Goal: Information Seeking & Learning: Learn about a topic

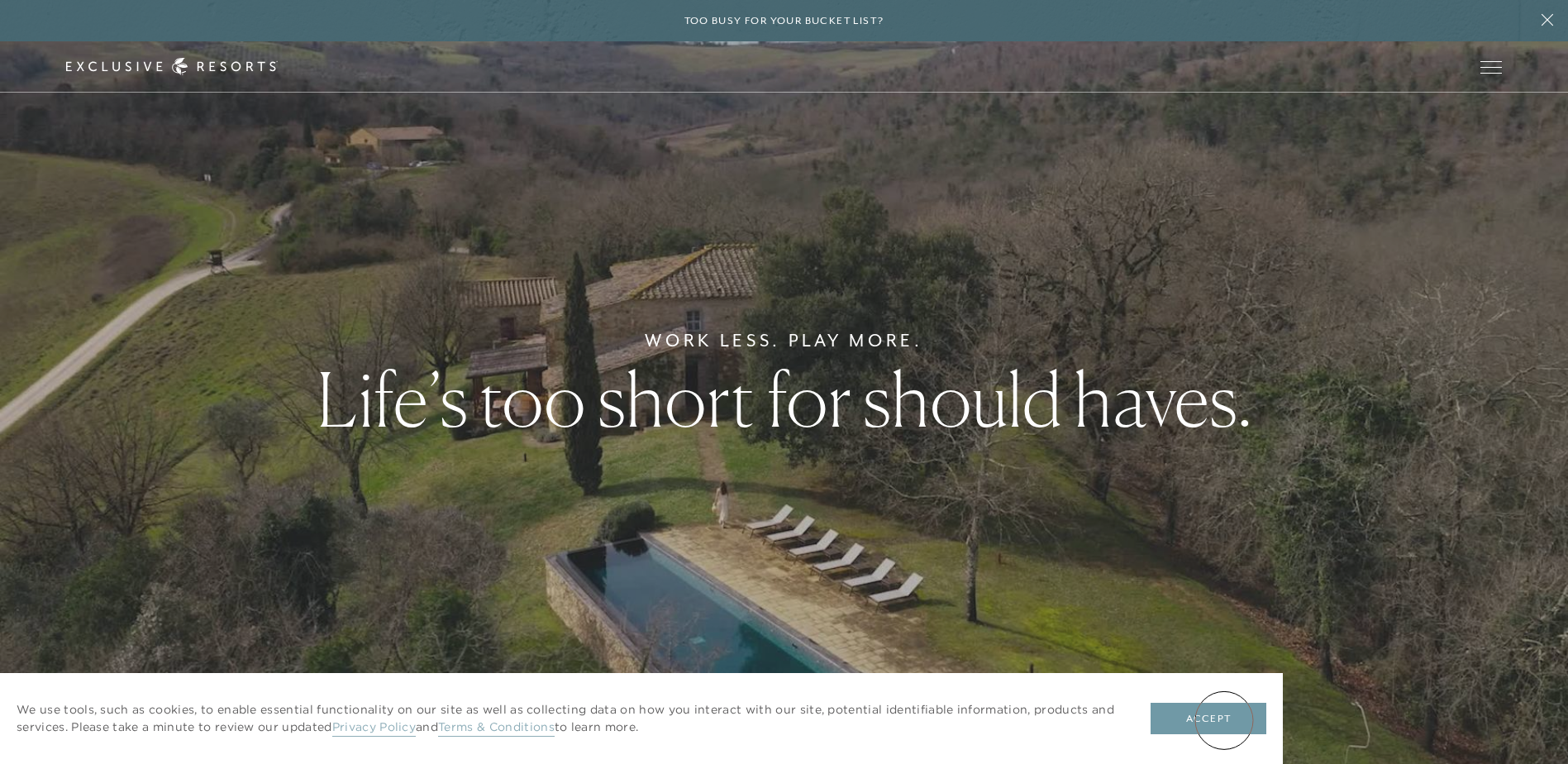
click at [1224, 720] on button "Accept" at bounding box center [1209, 718] width 116 height 32
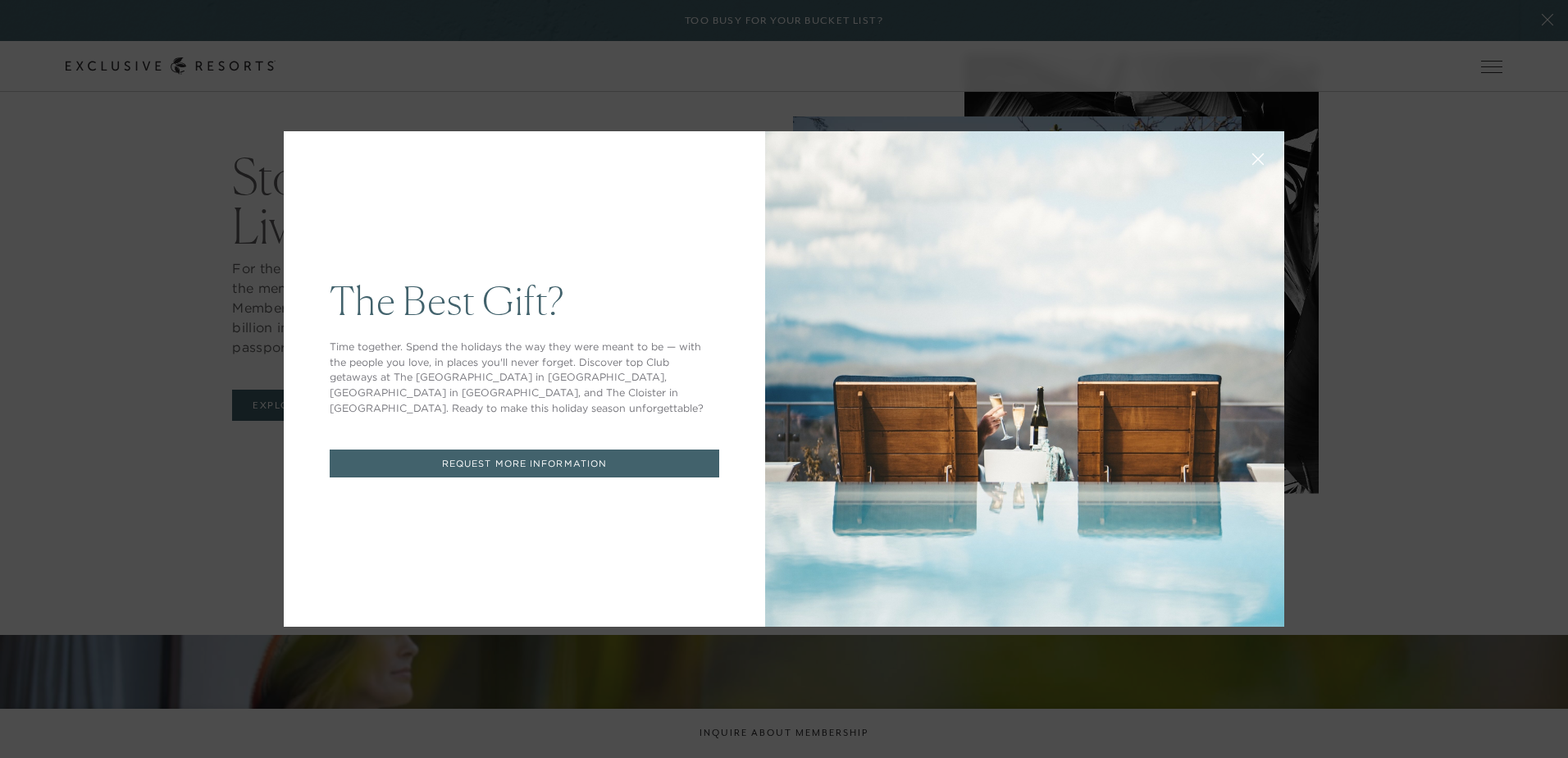
click at [493, 454] on link "REQUEST MORE INFORMATION" at bounding box center [524, 464] width 390 height 29
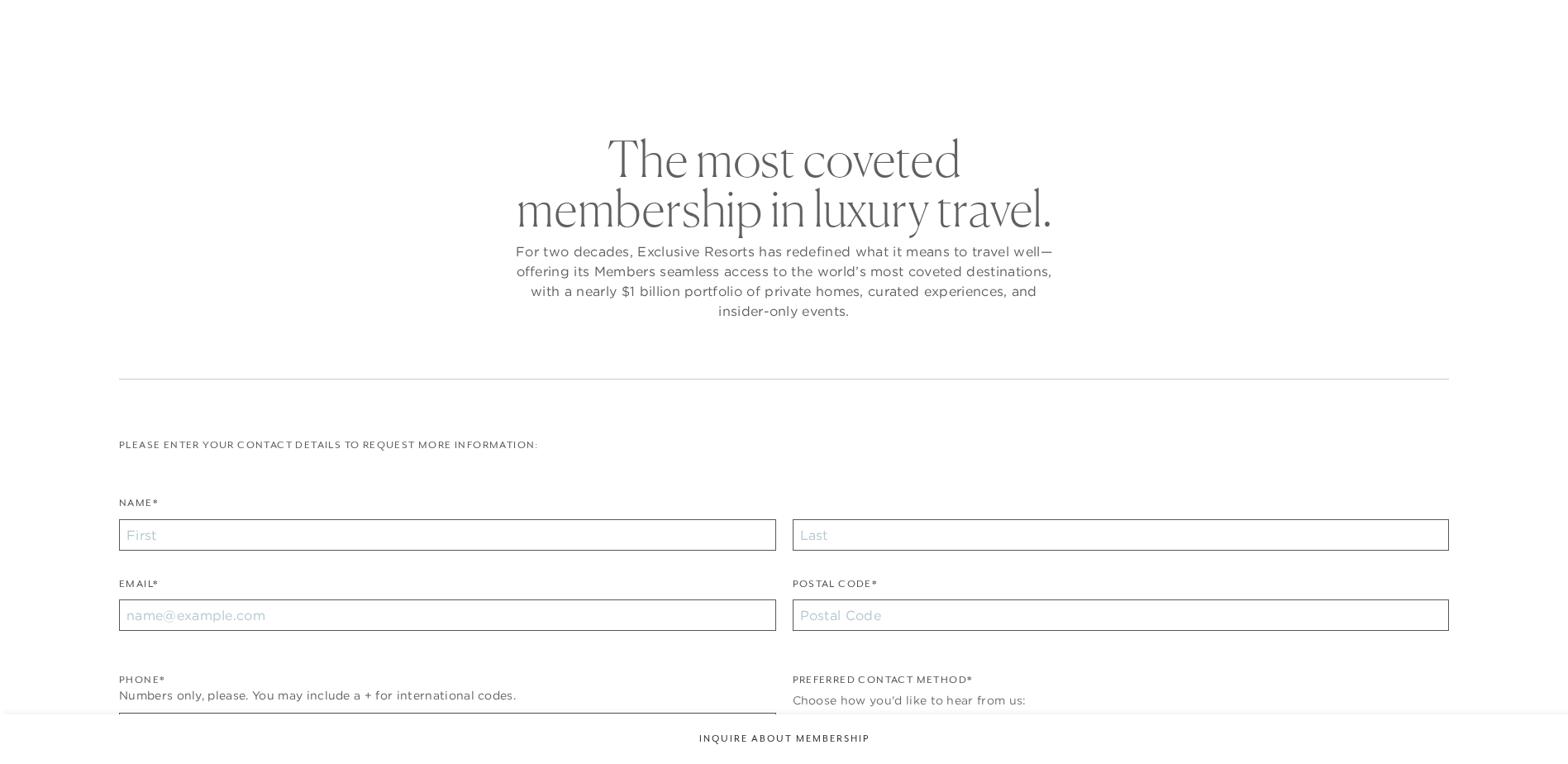
checkbox input "false"
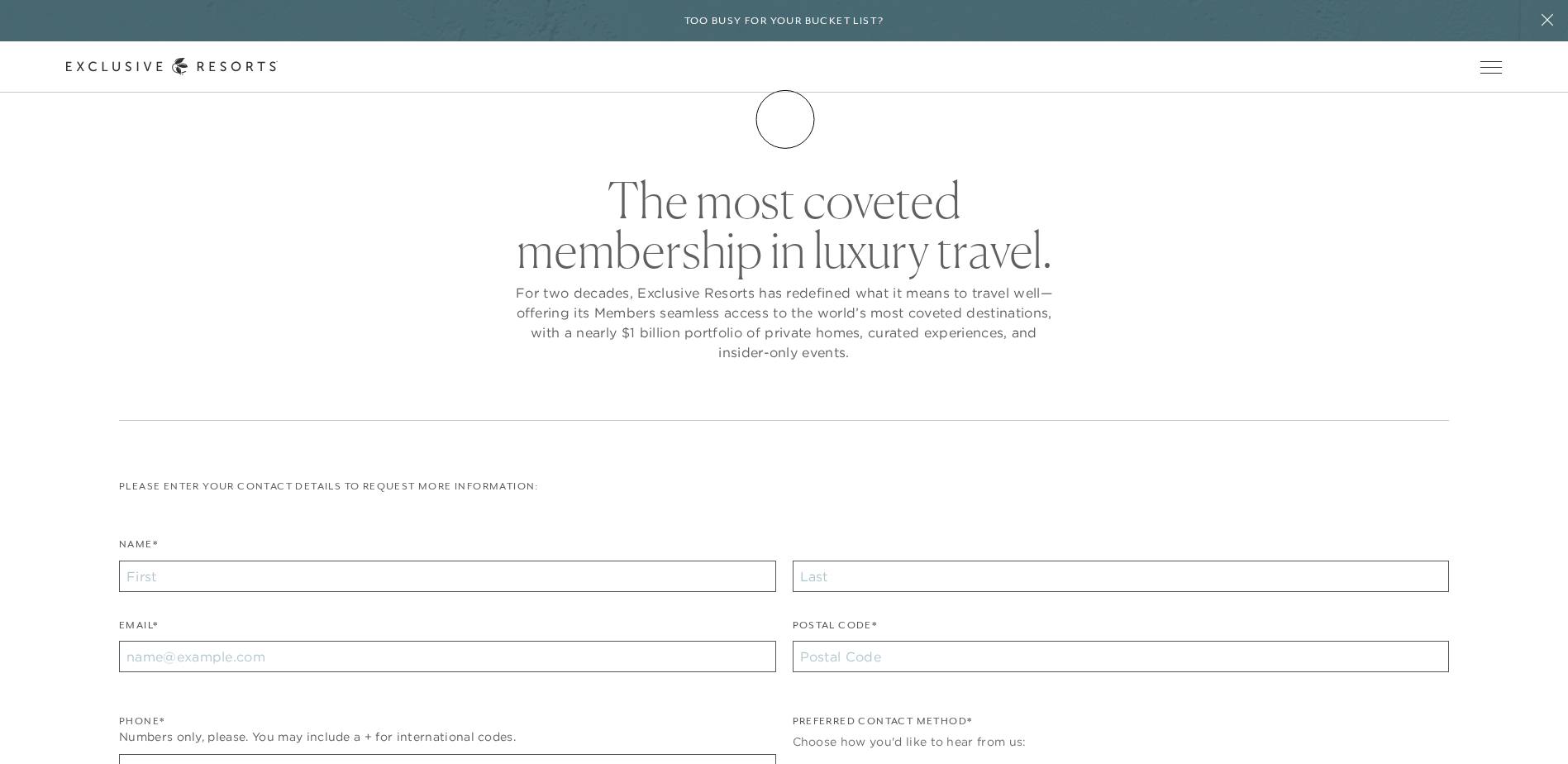
click at [0, 0] on link "Membership" at bounding box center [0, 0] width 0 height 0
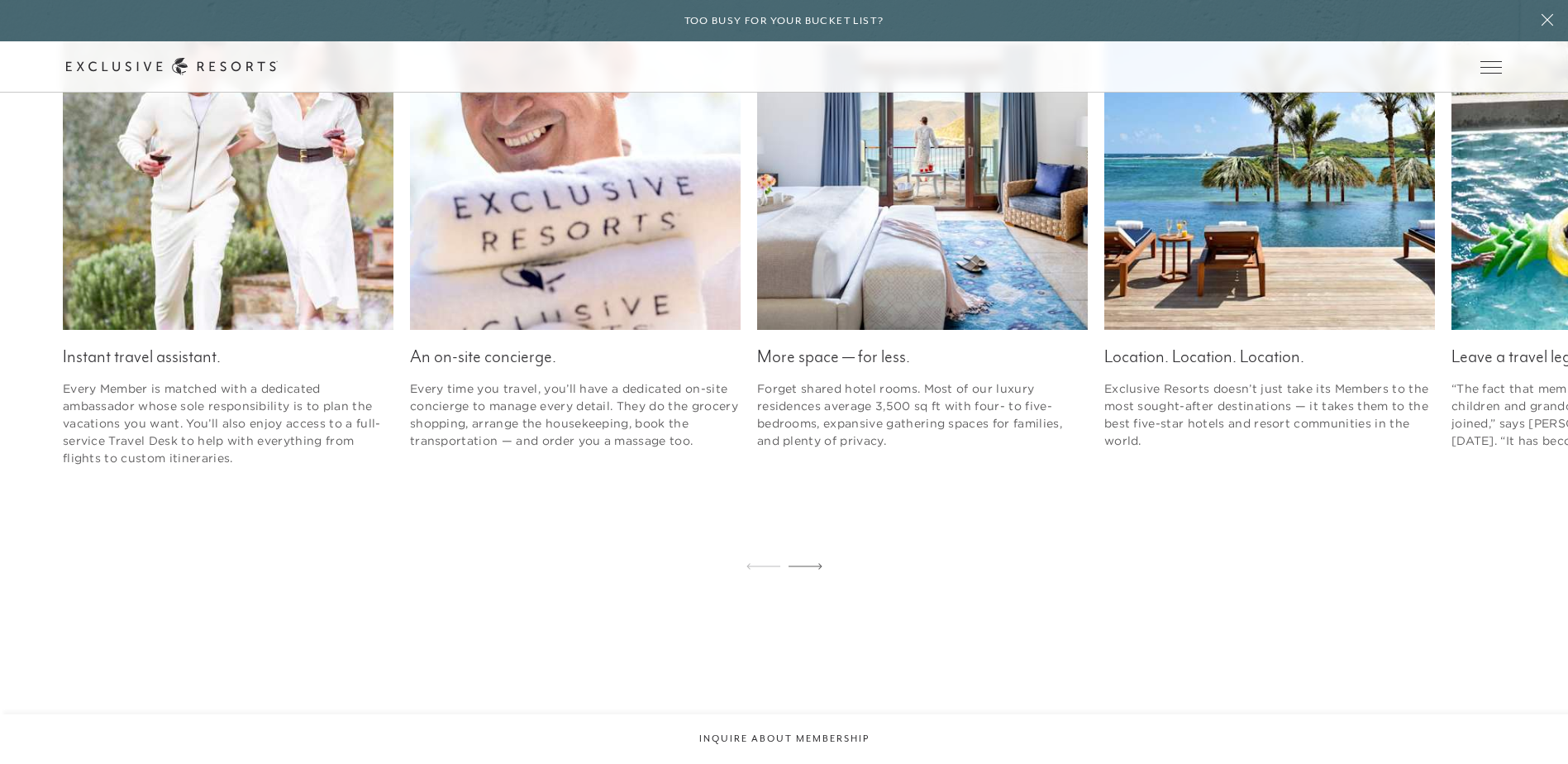
scroll to position [2645, 0]
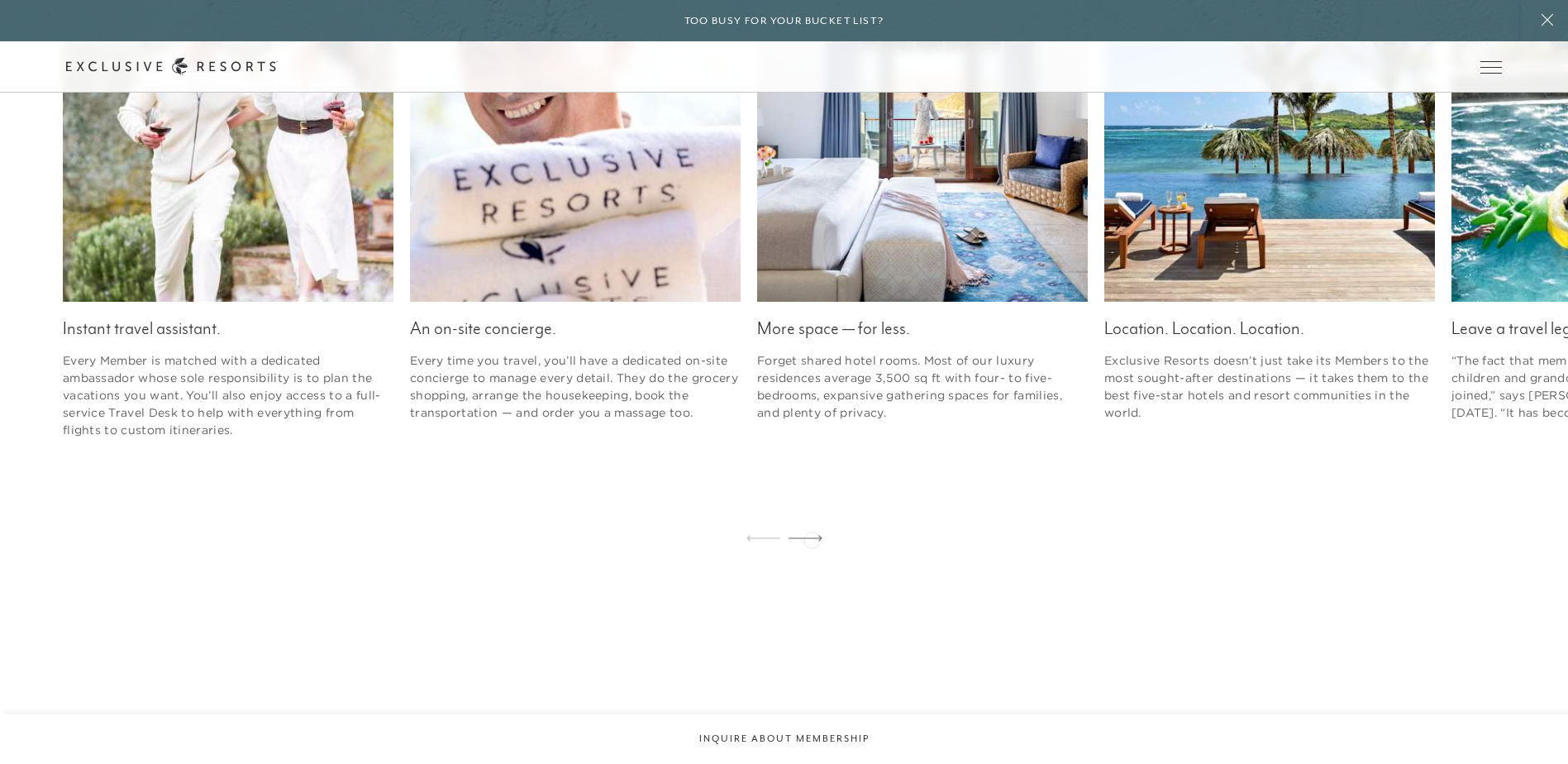
click at [812, 538] on icon at bounding box center [806, 537] width 34 height 6
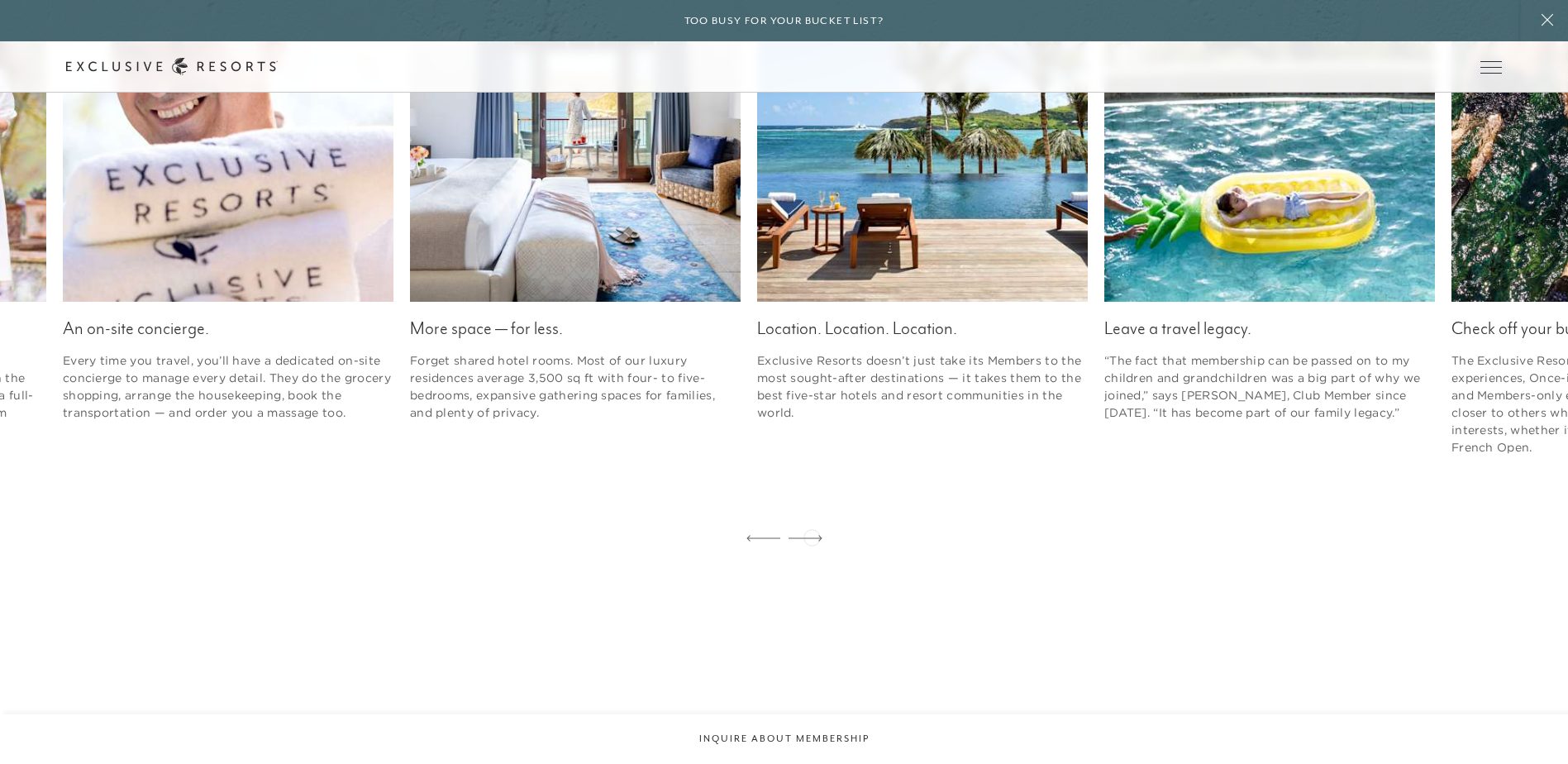
click at [812, 536] on icon at bounding box center [806, 537] width 34 height 6
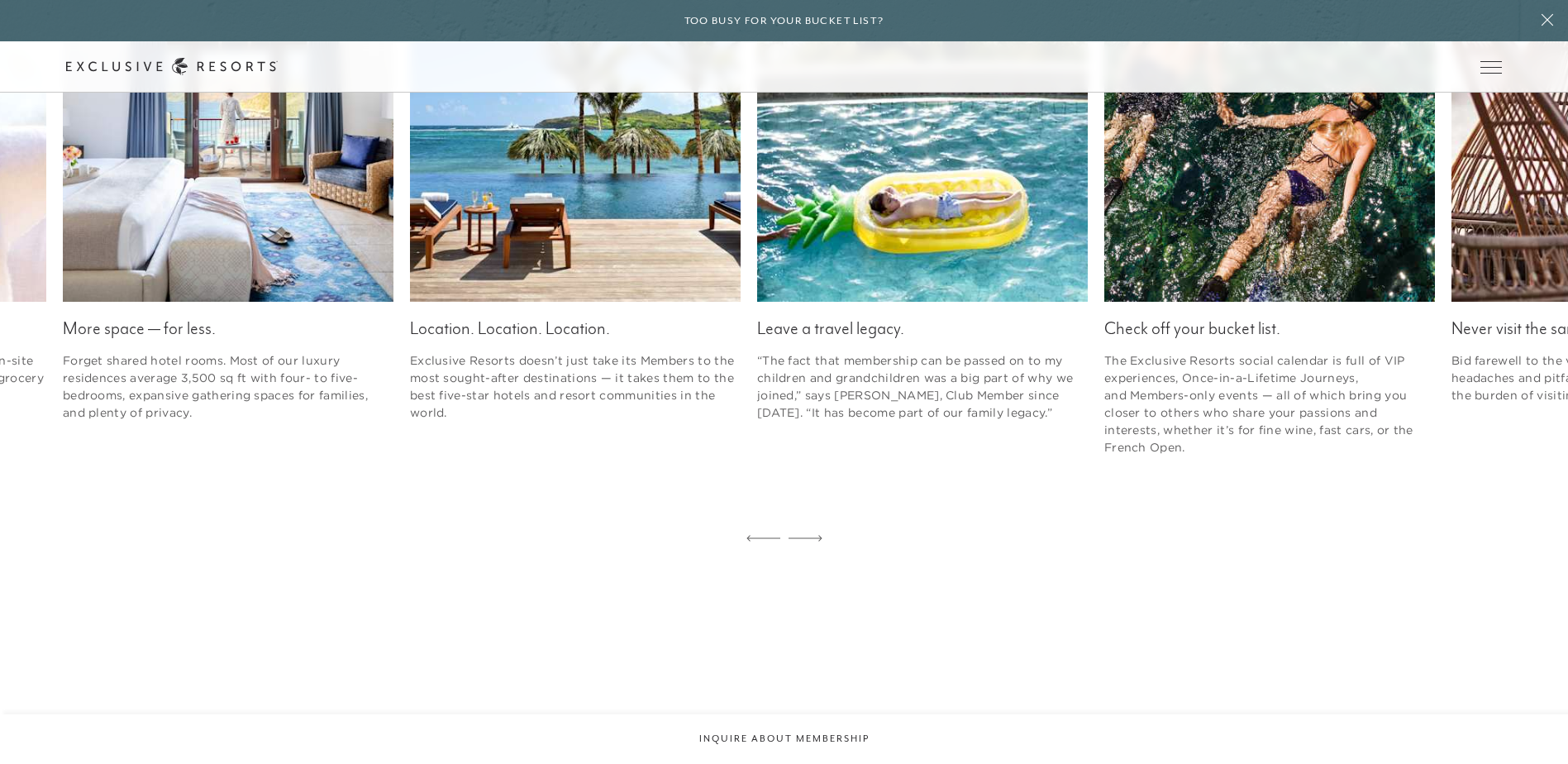
click at [811, 536] on icon at bounding box center [806, 537] width 34 height 6
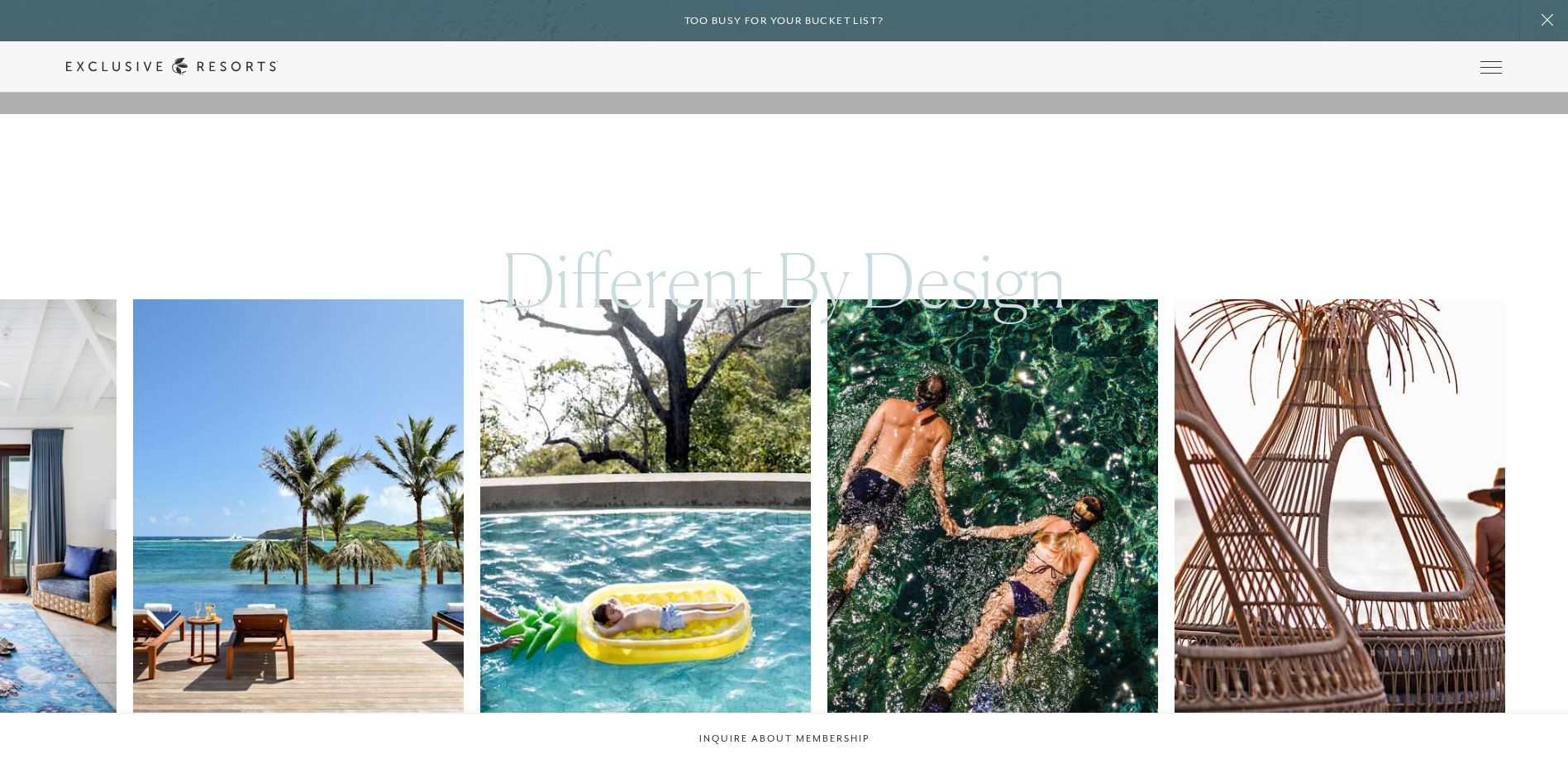
scroll to position [2231, 0]
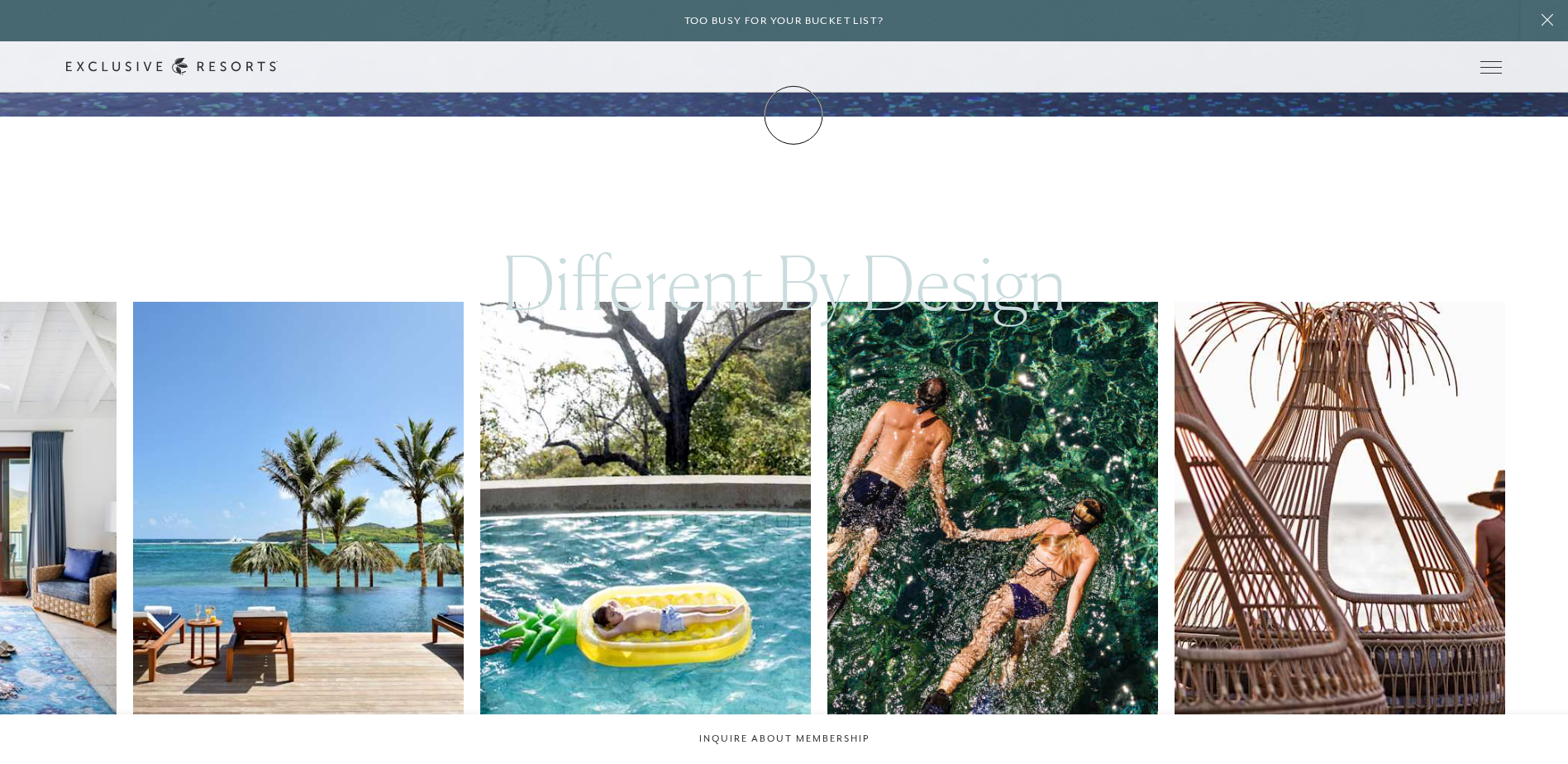
click at [0, 0] on link "Membership" at bounding box center [0, 0] width 0 height 0
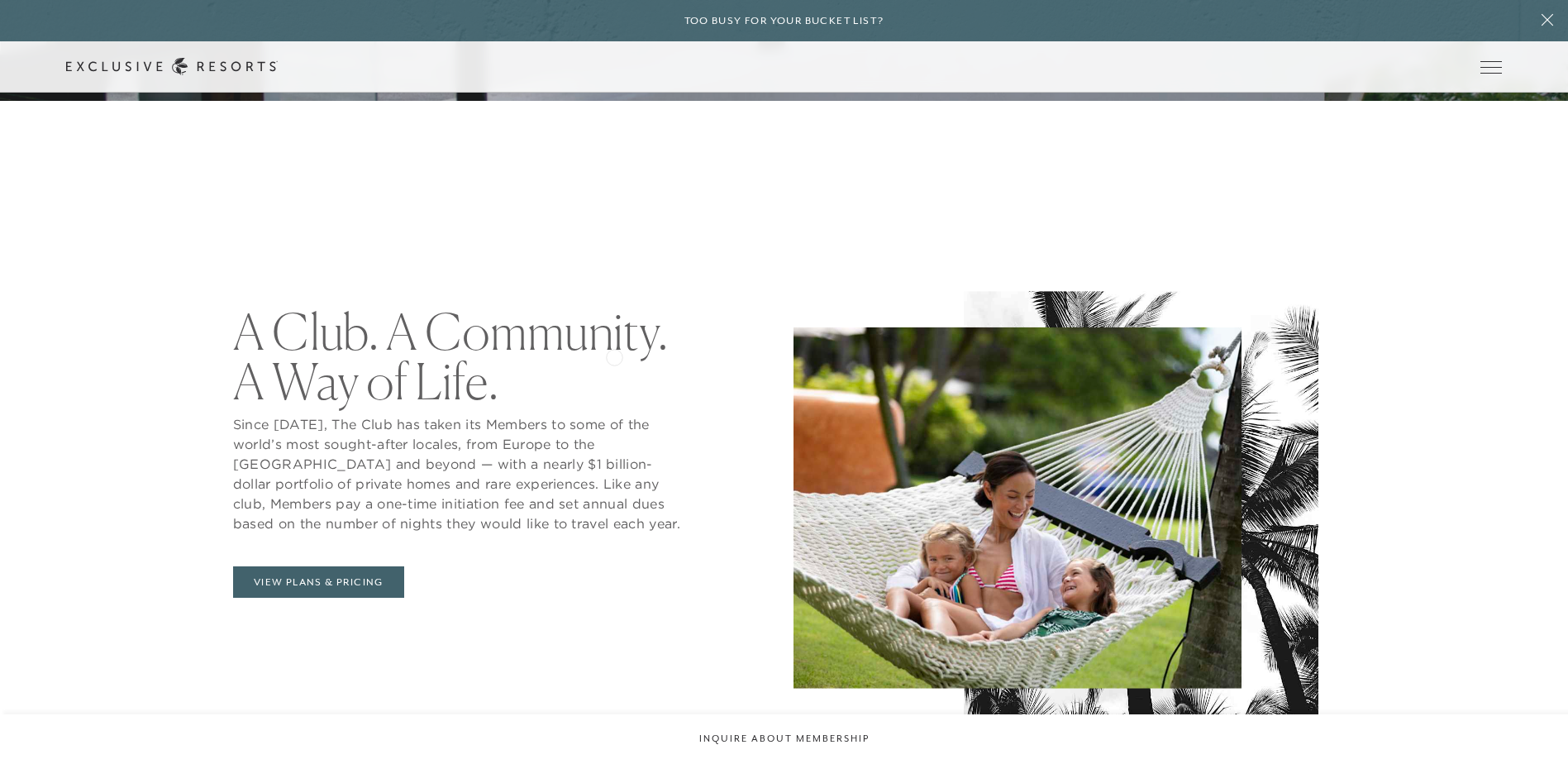
scroll to position [826, 0]
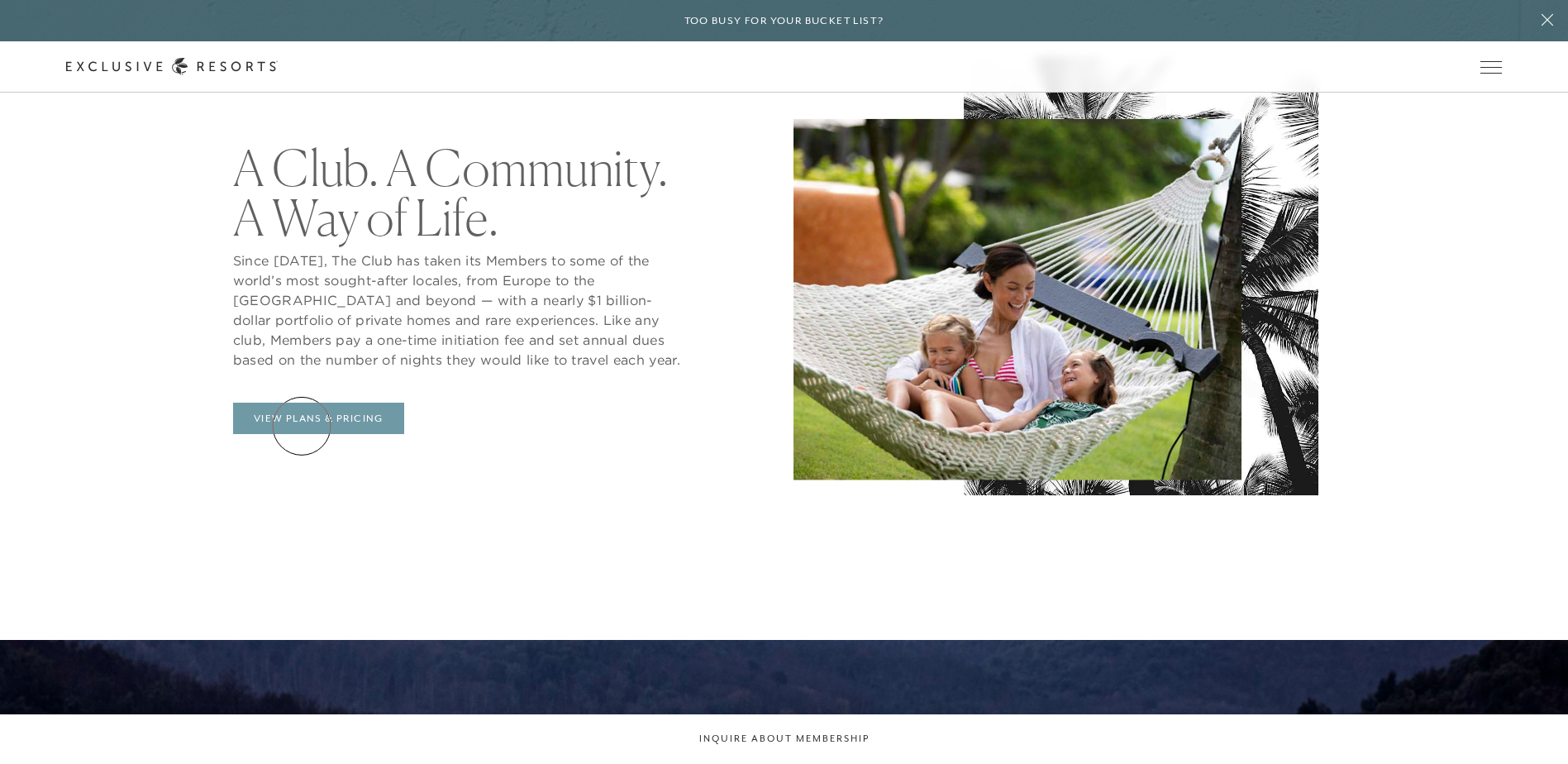
click at [302, 425] on link "View Plans & Pricing" at bounding box center [318, 418] width 171 height 32
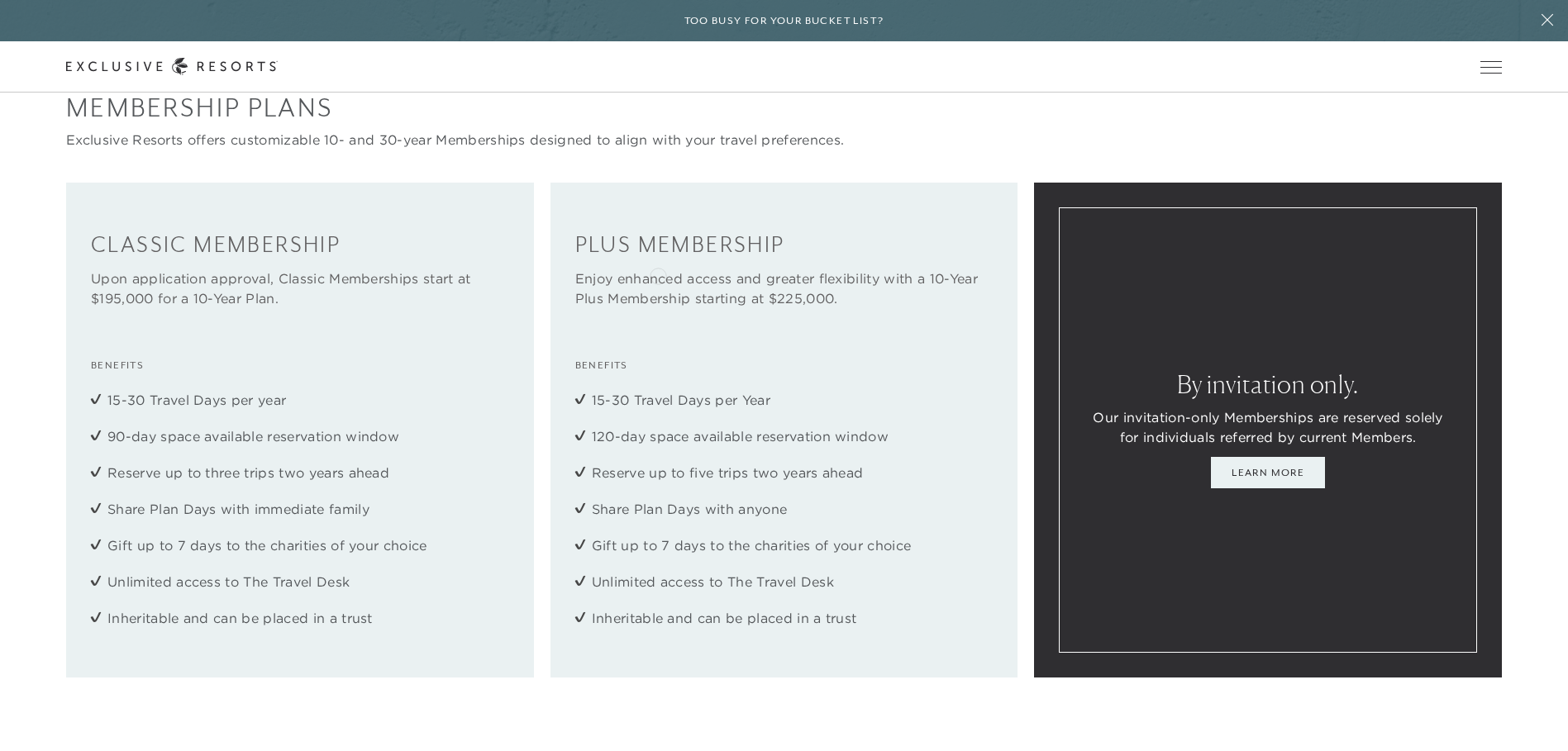
scroll to position [2148, 0]
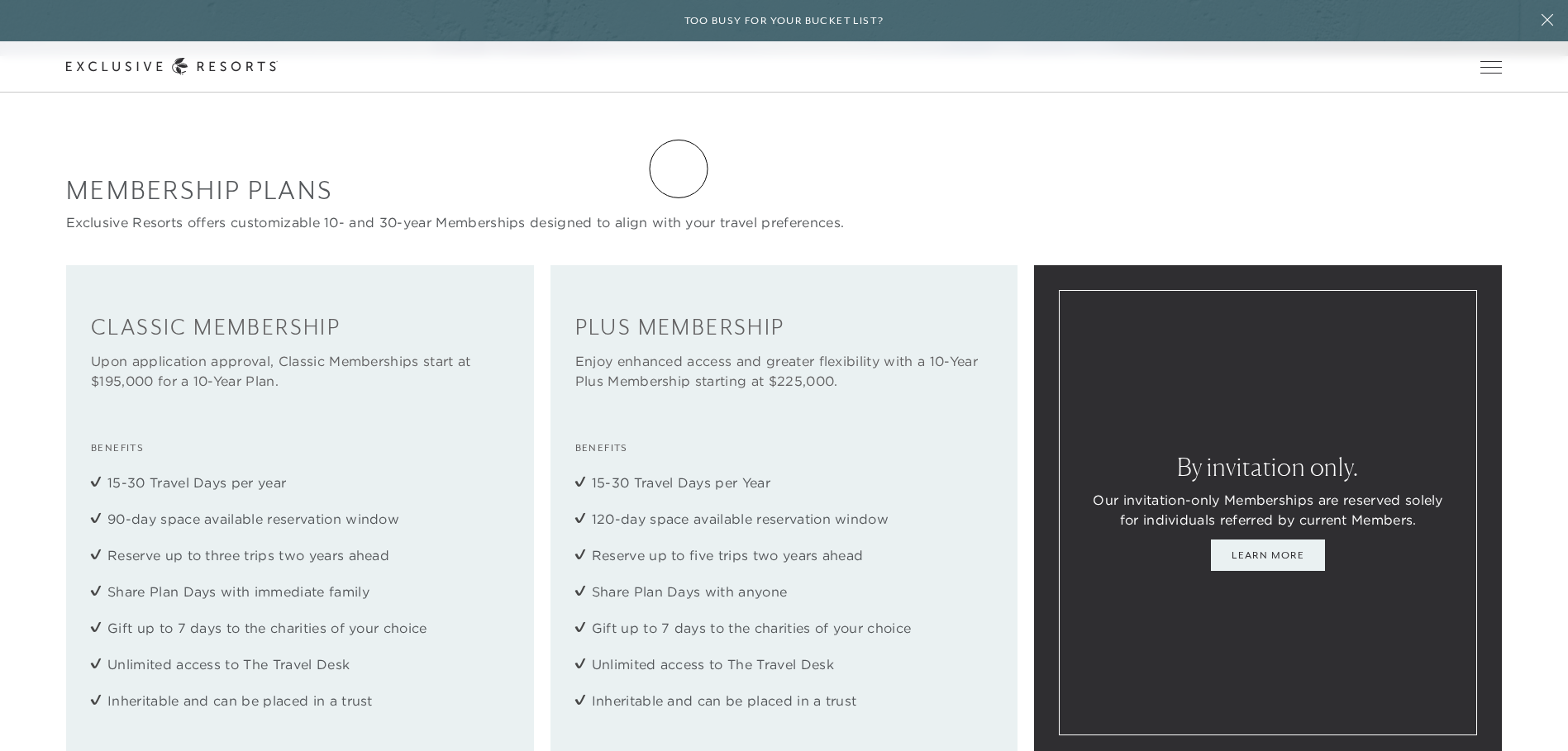
click at [0, 0] on link "Residence Collection" at bounding box center [0, 0] width 0 height 0
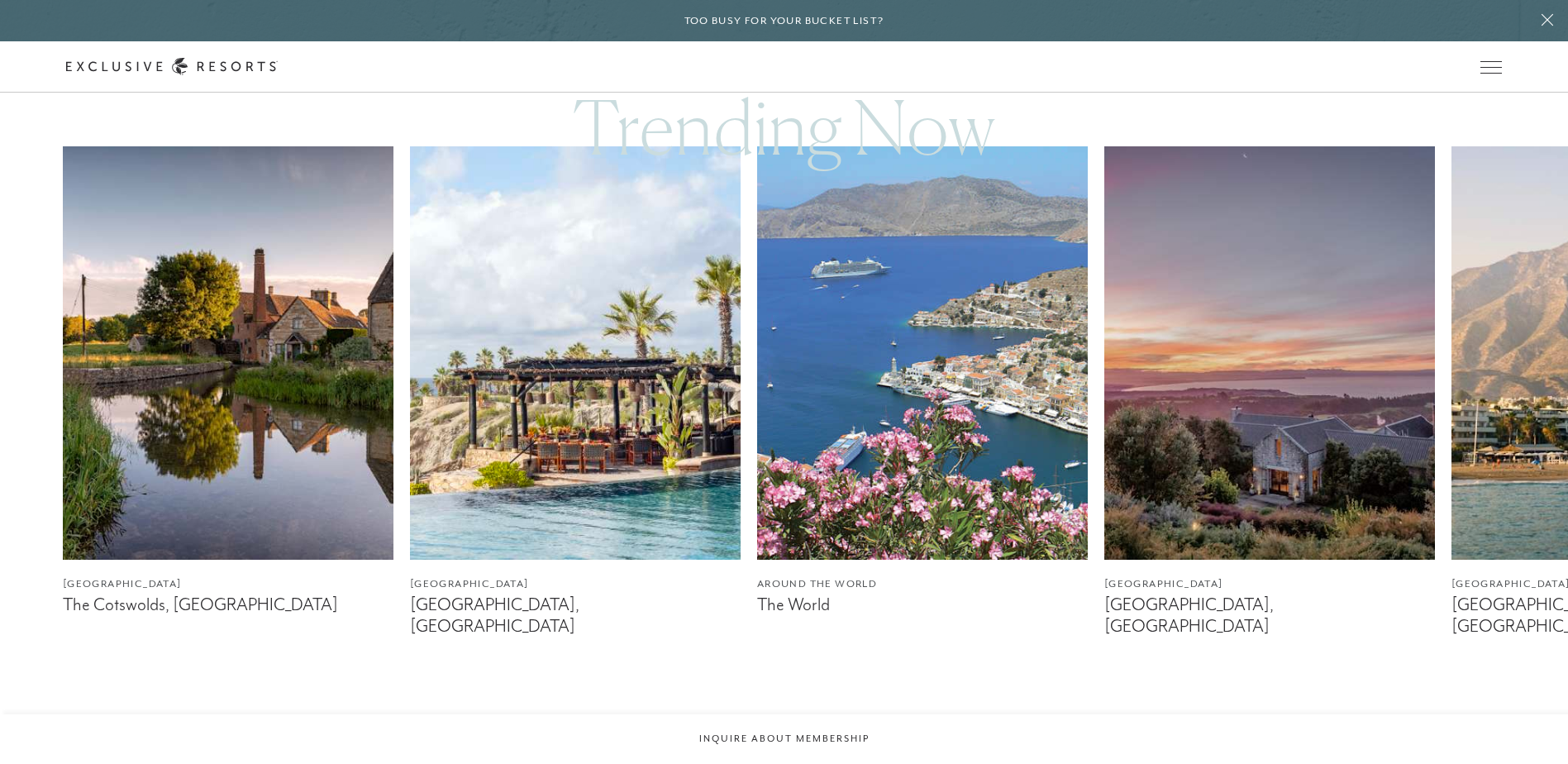
scroll to position [1075, 0]
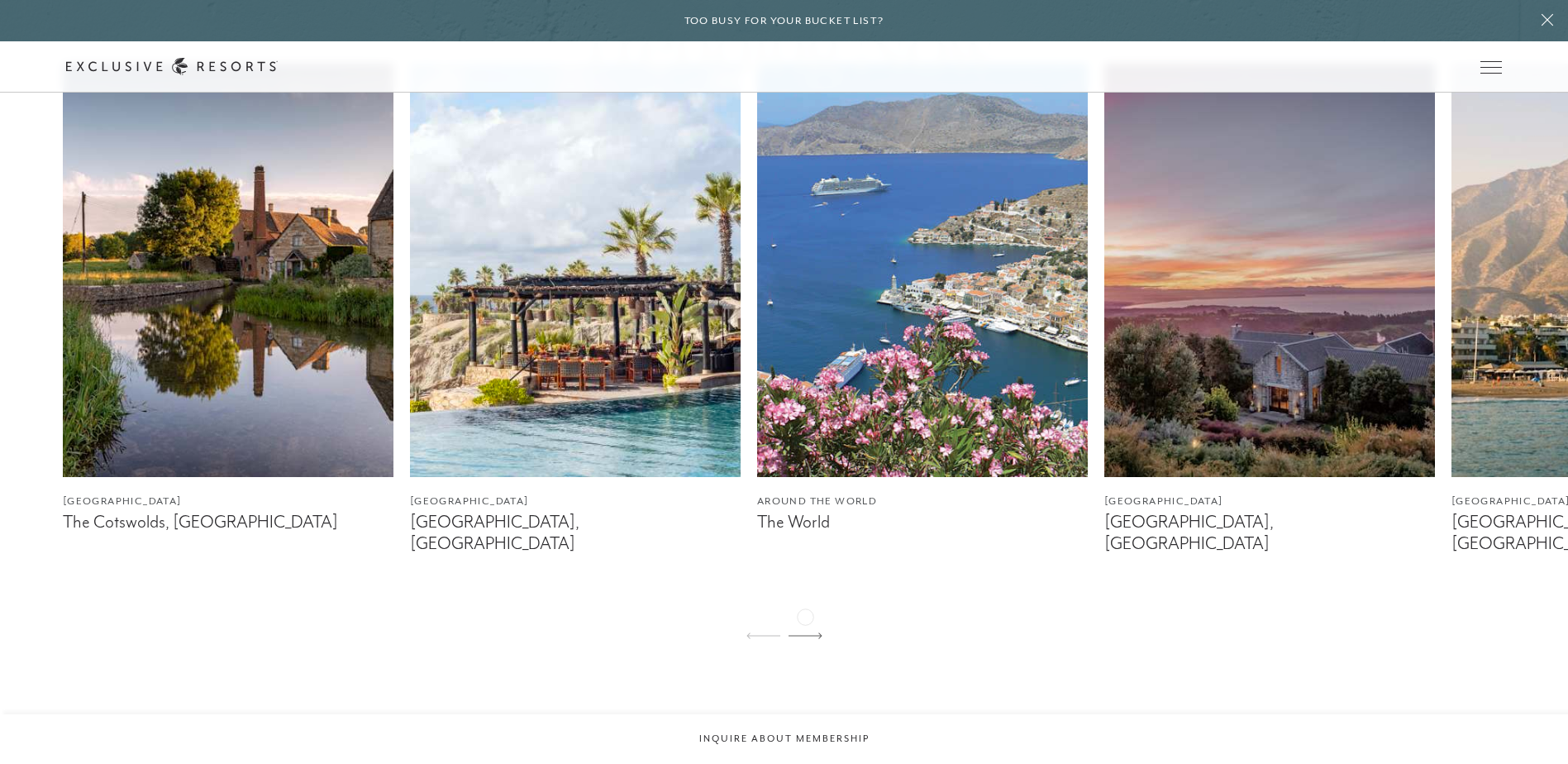
click at [805, 632] on icon at bounding box center [806, 635] width 34 height 6
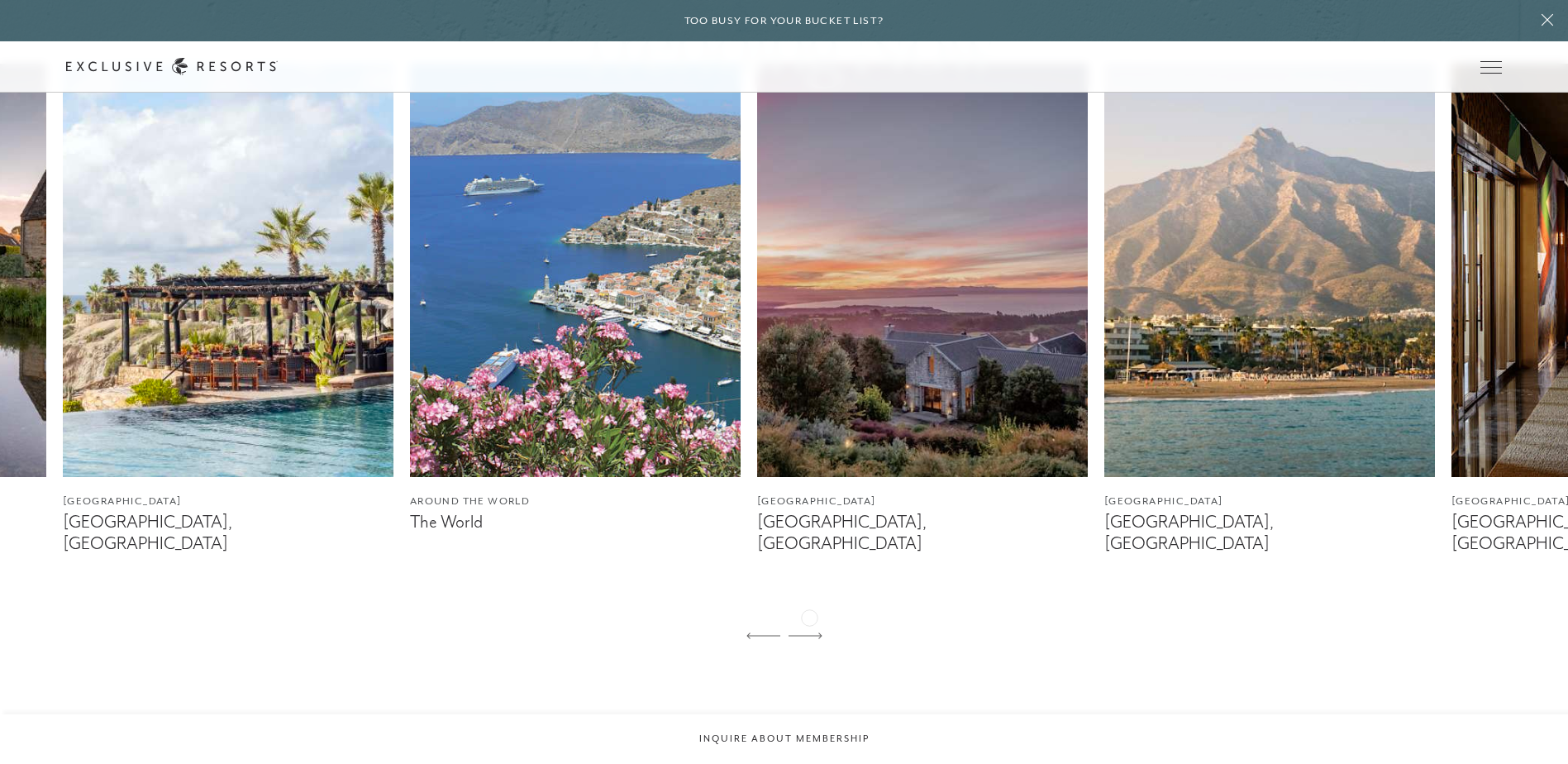
click at [809, 632] on icon at bounding box center [806, 635] width 34 height 5
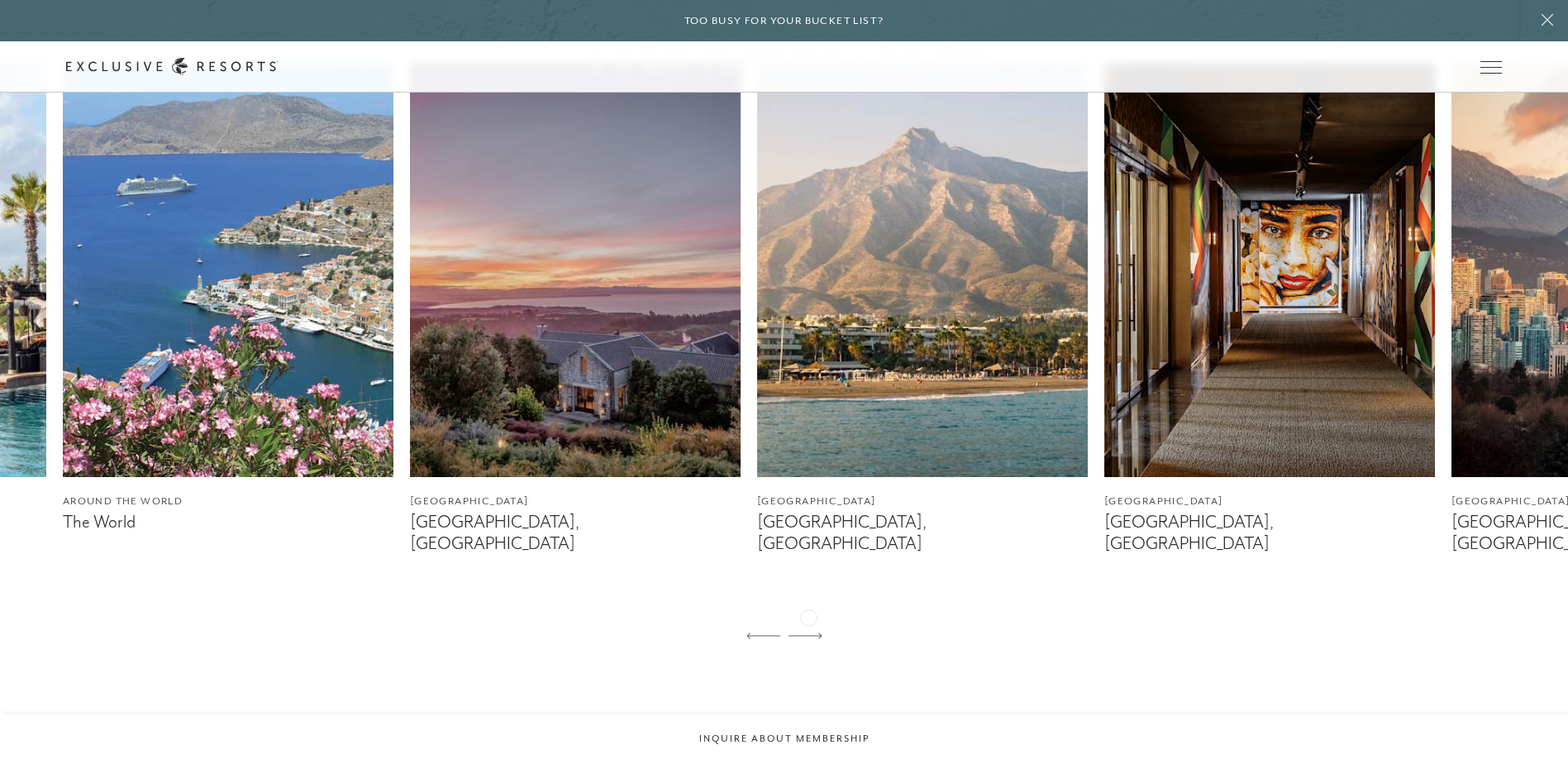
click at [808, 632] on icon at bounding box center [806, 635] width 34 height 5
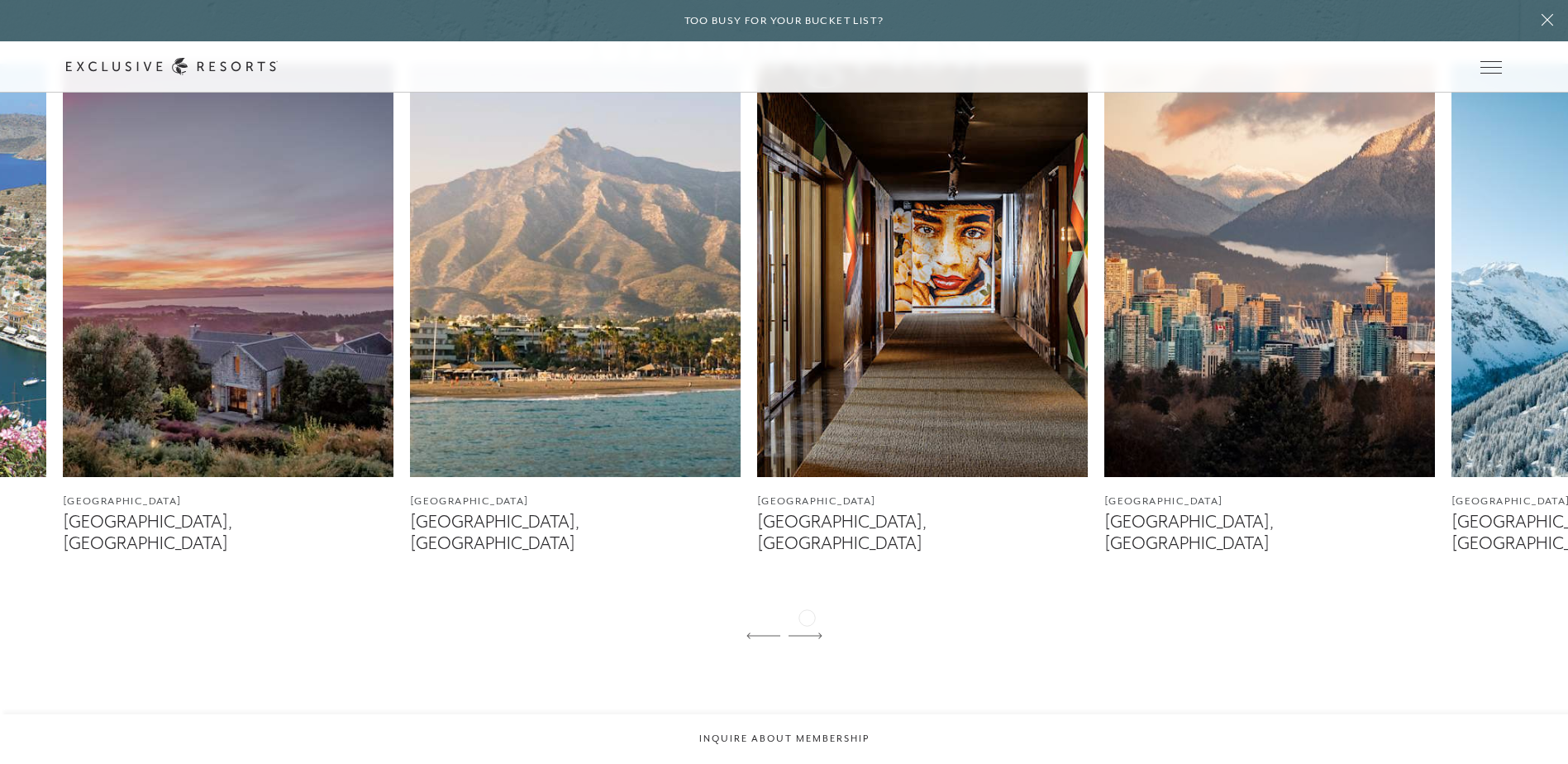
click at [807, 632] on icon at bounding box center [806, 635] width 34 height 5
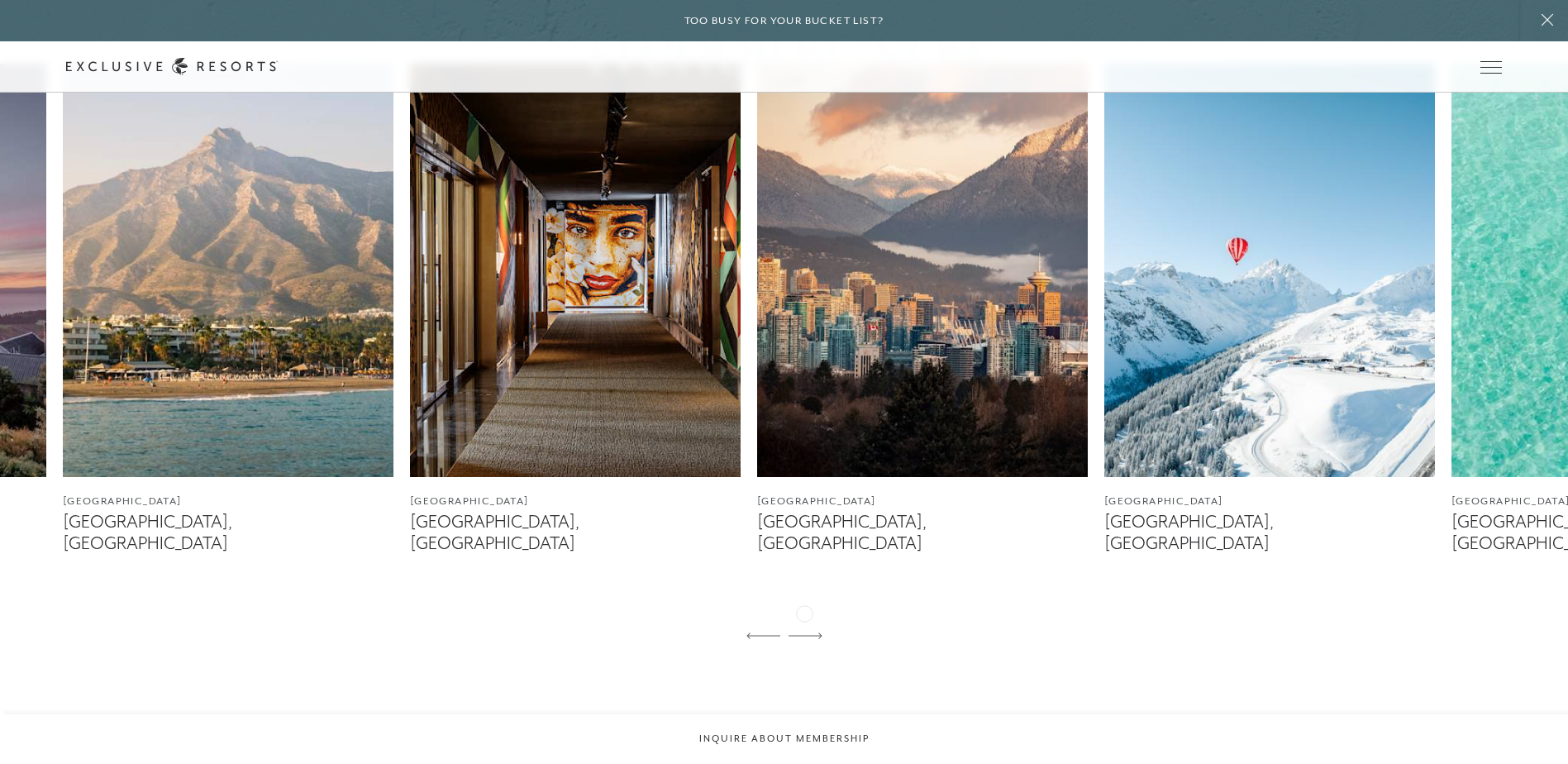
click at [805, 632] on icon at bounding box center [806, 635] width 34 height 6
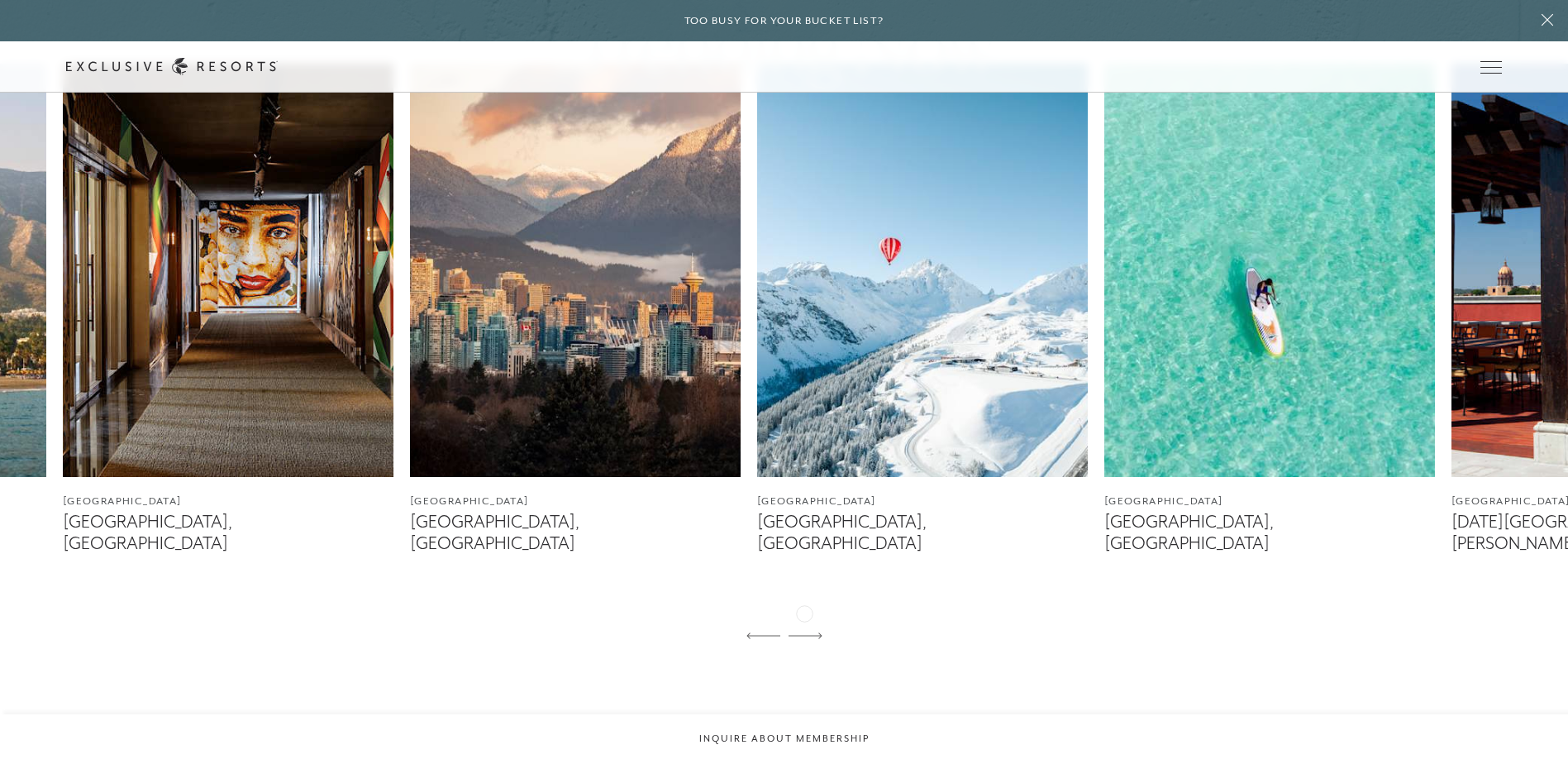
click at [805, 632] on icon at bounding box center [806, 635] width 34 height 6
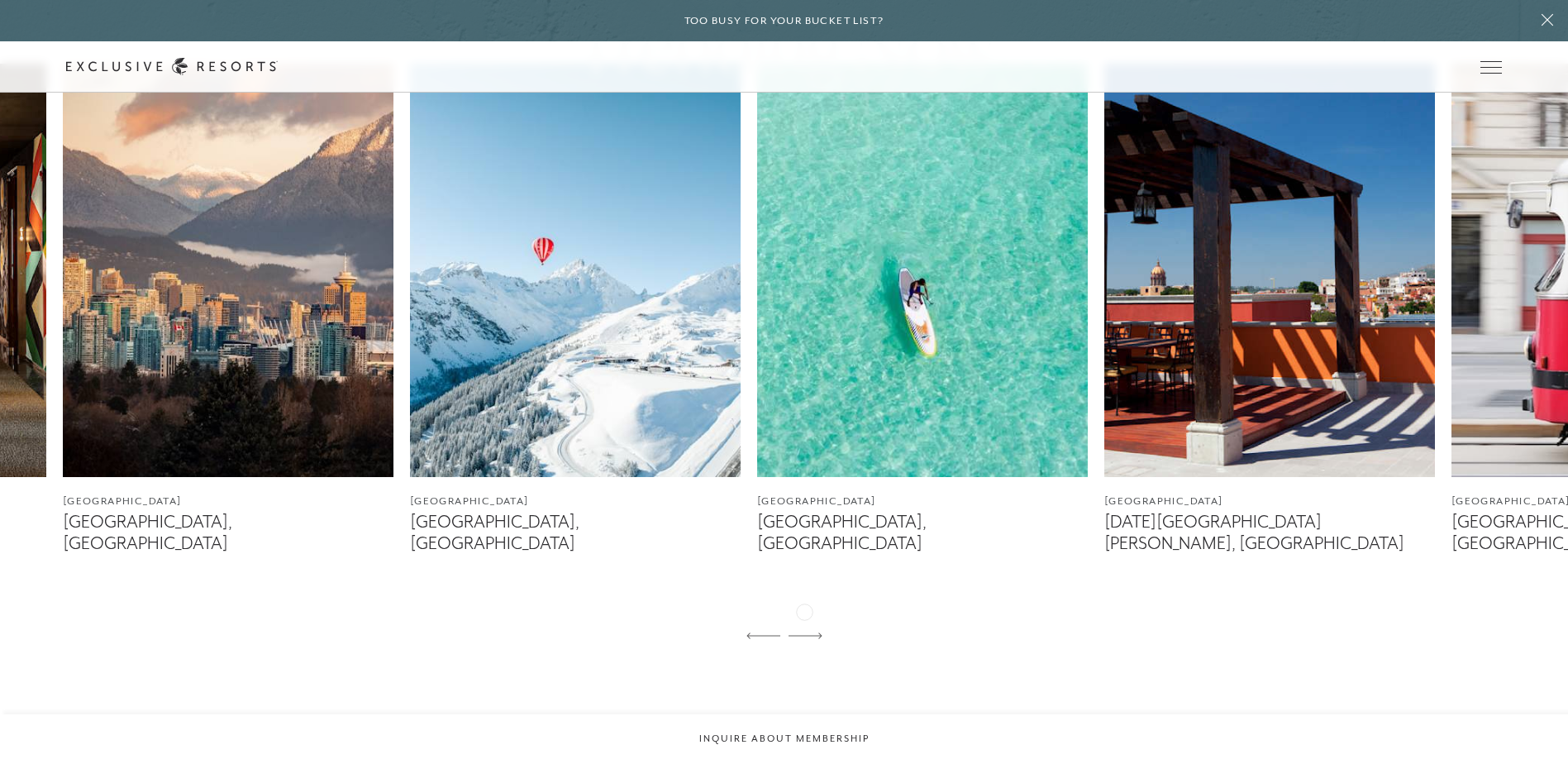
click at [805, 617] on div at bounding box center [806, 637] width 34 height 40
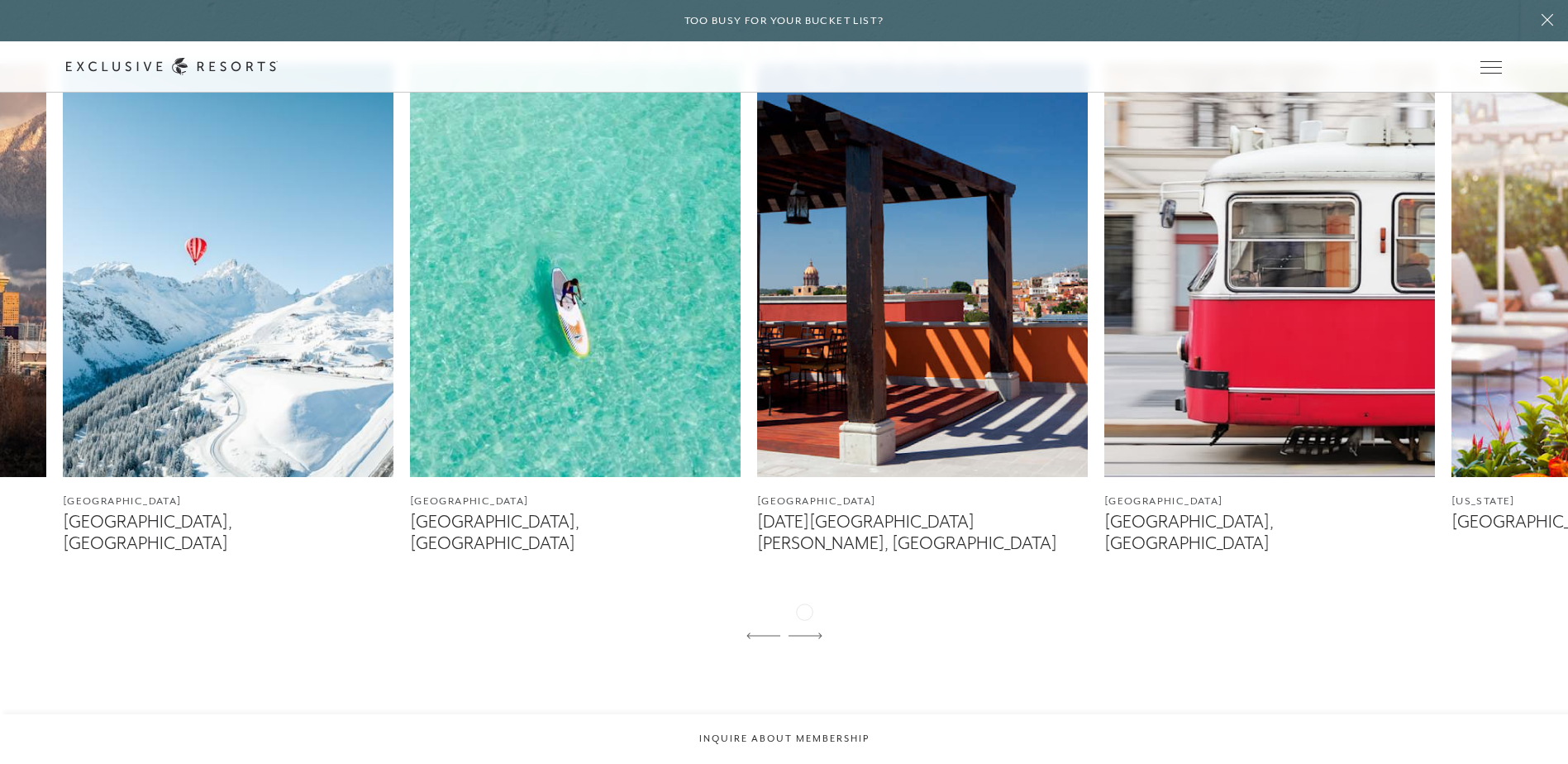
click at [805, 617] on div at bounding box center [806, 637] width 34 height 40
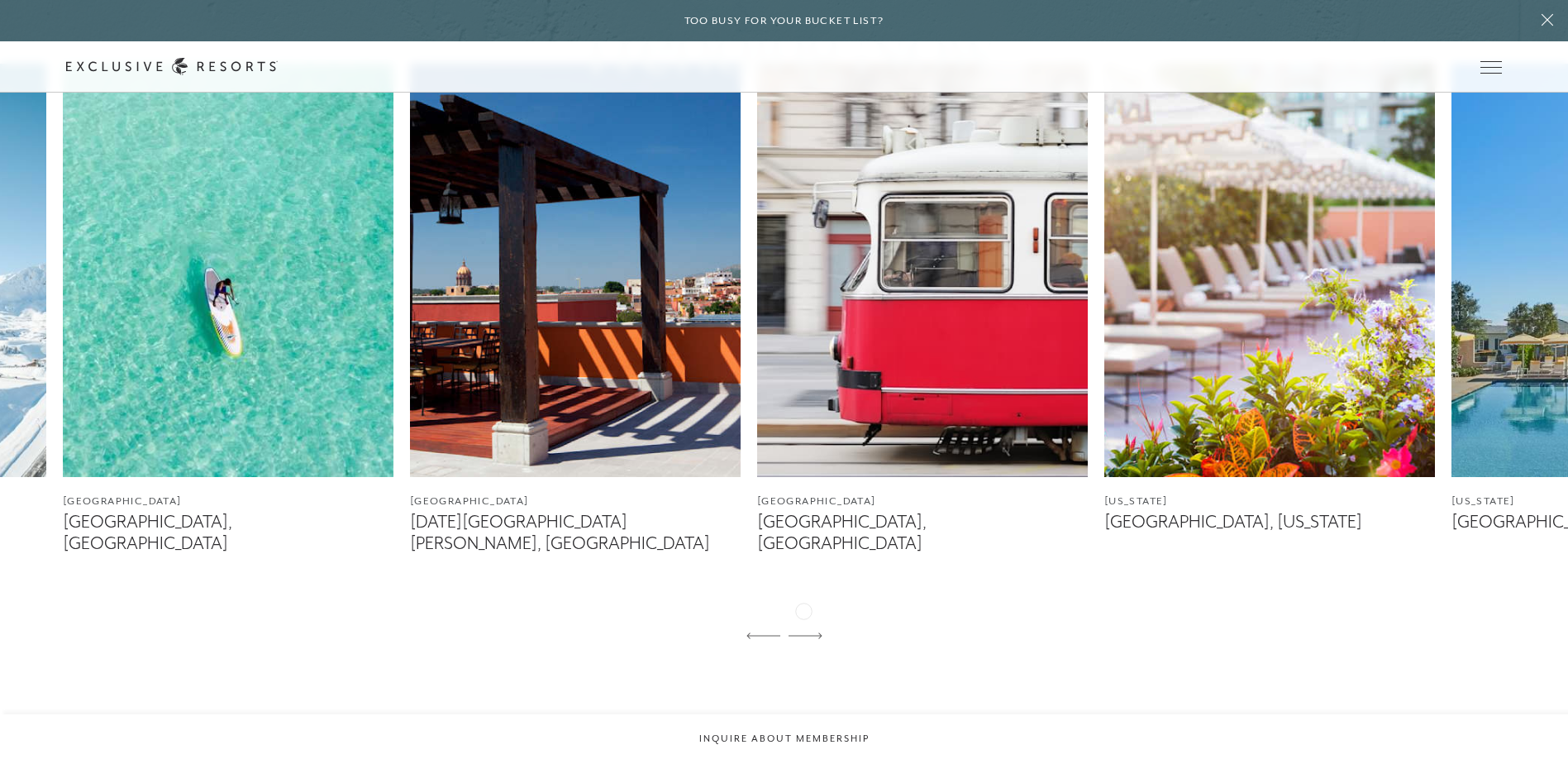
click at [804, 617] on div at bounding box center [806, 637] width 34 height 40
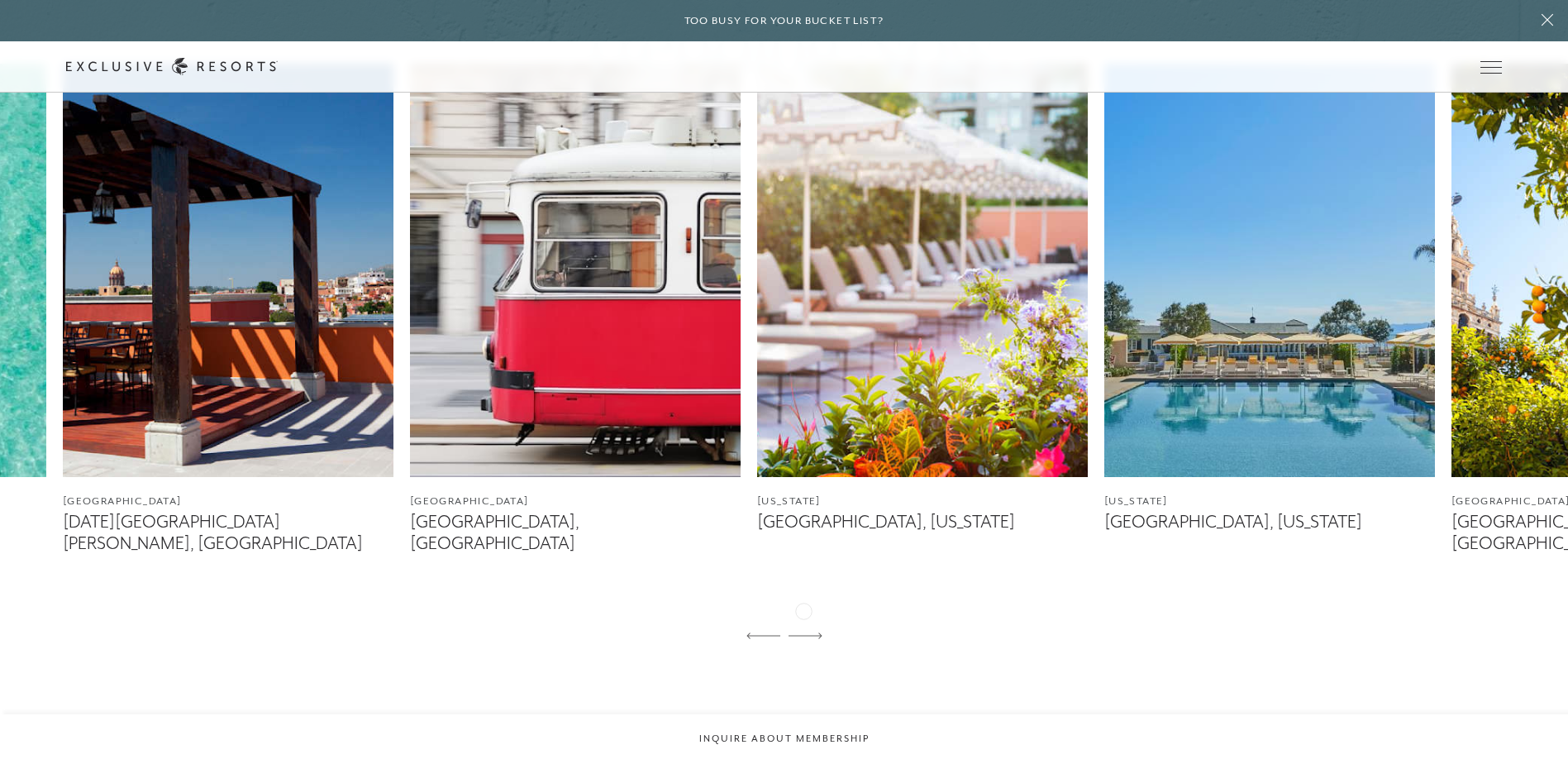
click at [804, 617] on div at bounding box center [806, 637] width 34 height 40
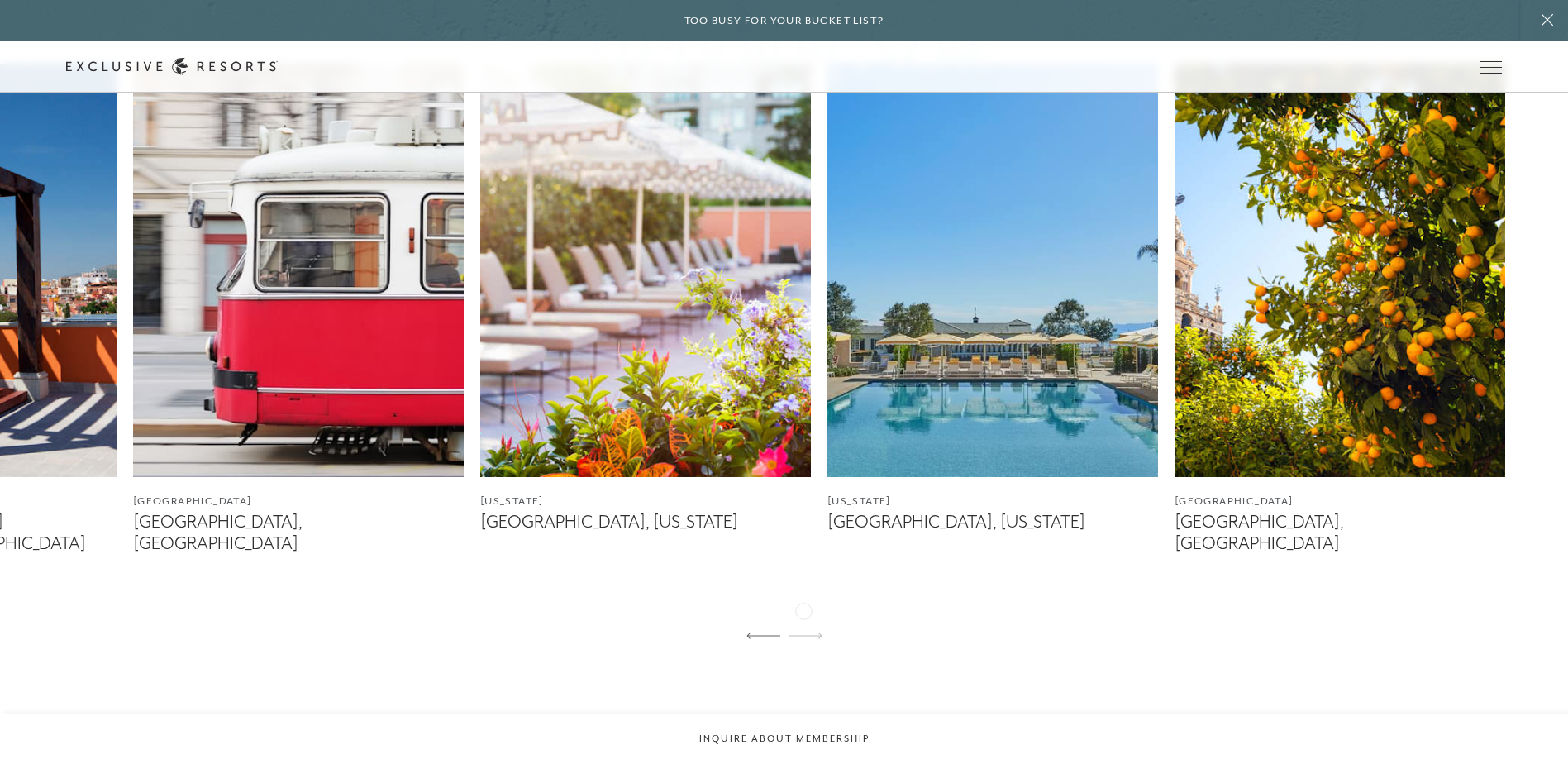
click at [804, 617] on div at bounding box center [806, 637] width 34 height 40
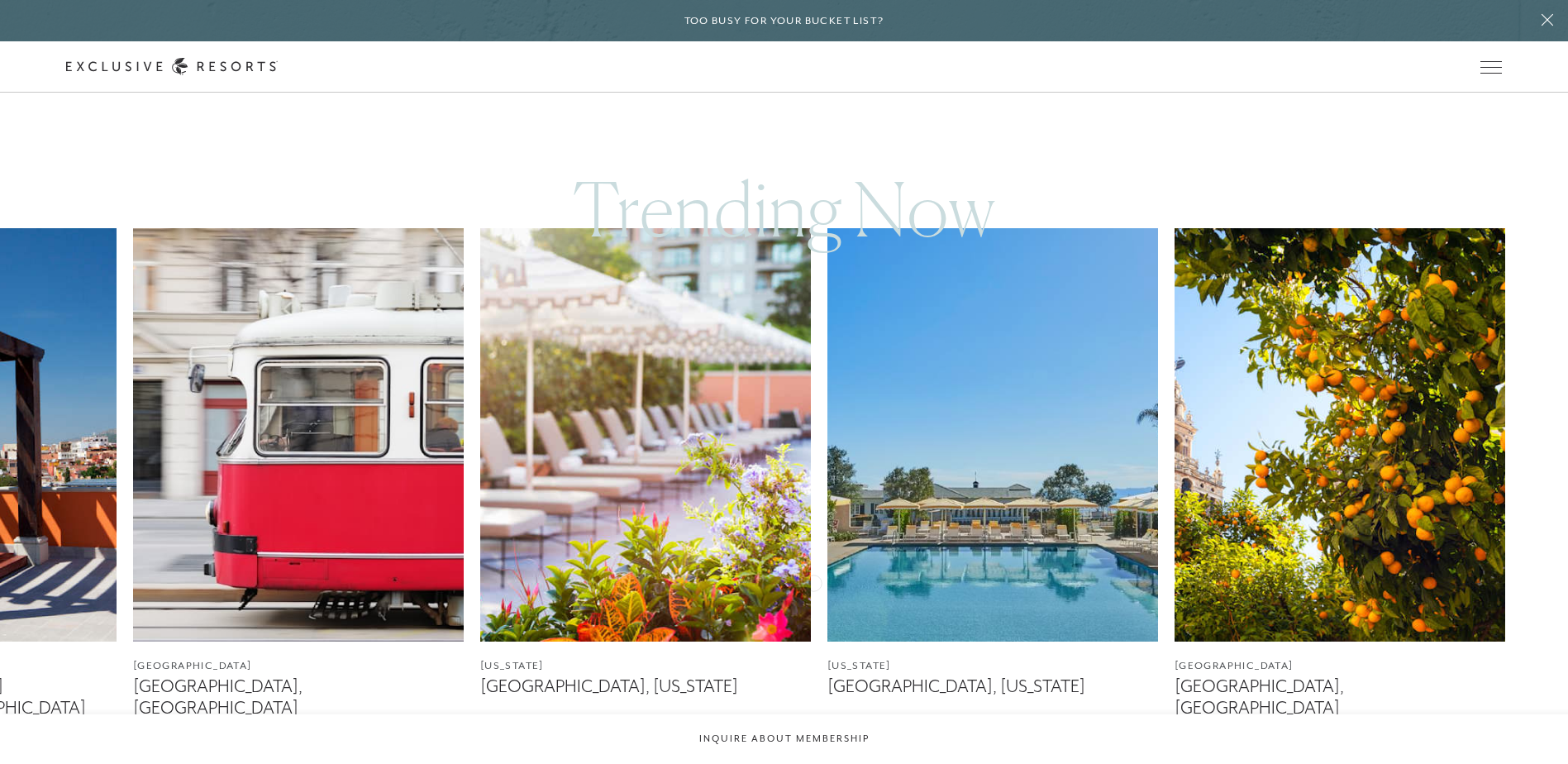
scroll to position [909, 0]
click at [0, 0] on link "Experience Collection" at bounding box center [0, 0] width 0 height 0
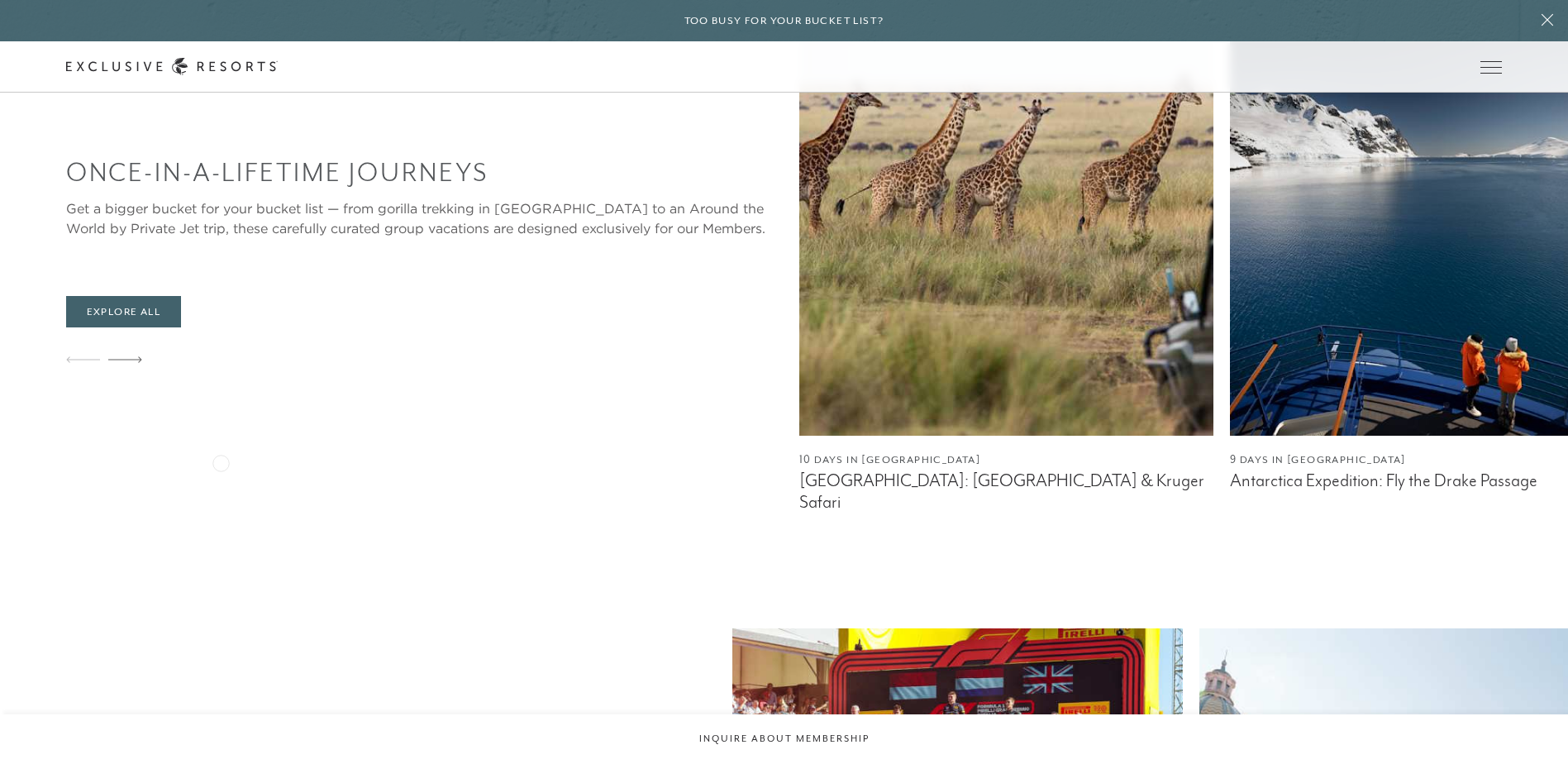
scroll to position [1075, 0]
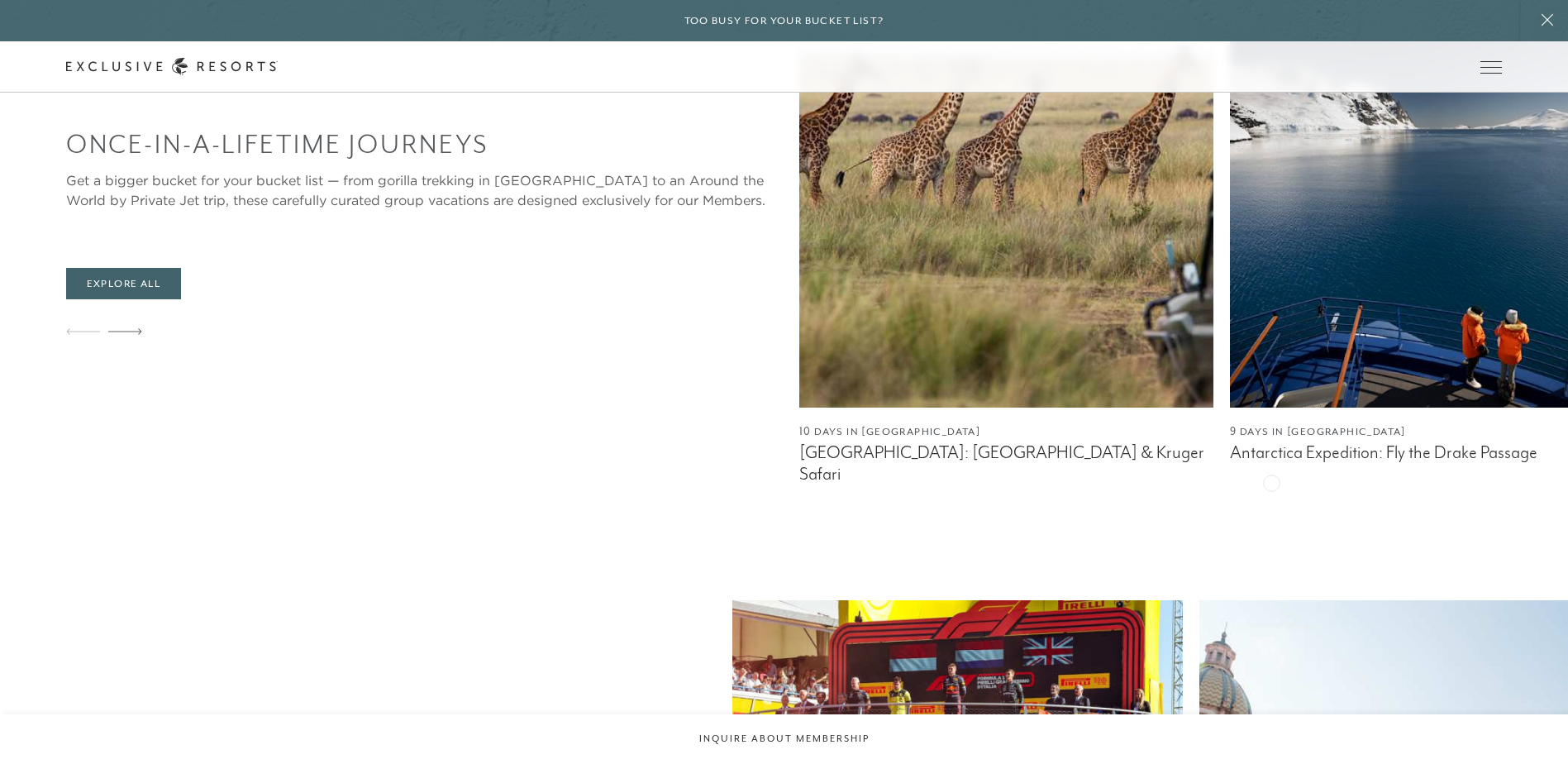
drag, startPoint x: 1470, startPoint y: 488, endPoint x: 1277, endPoint y: 480, distance: 193.2
click at [138, 335] on icon at bounding box center [126, 331] width 34 height 6
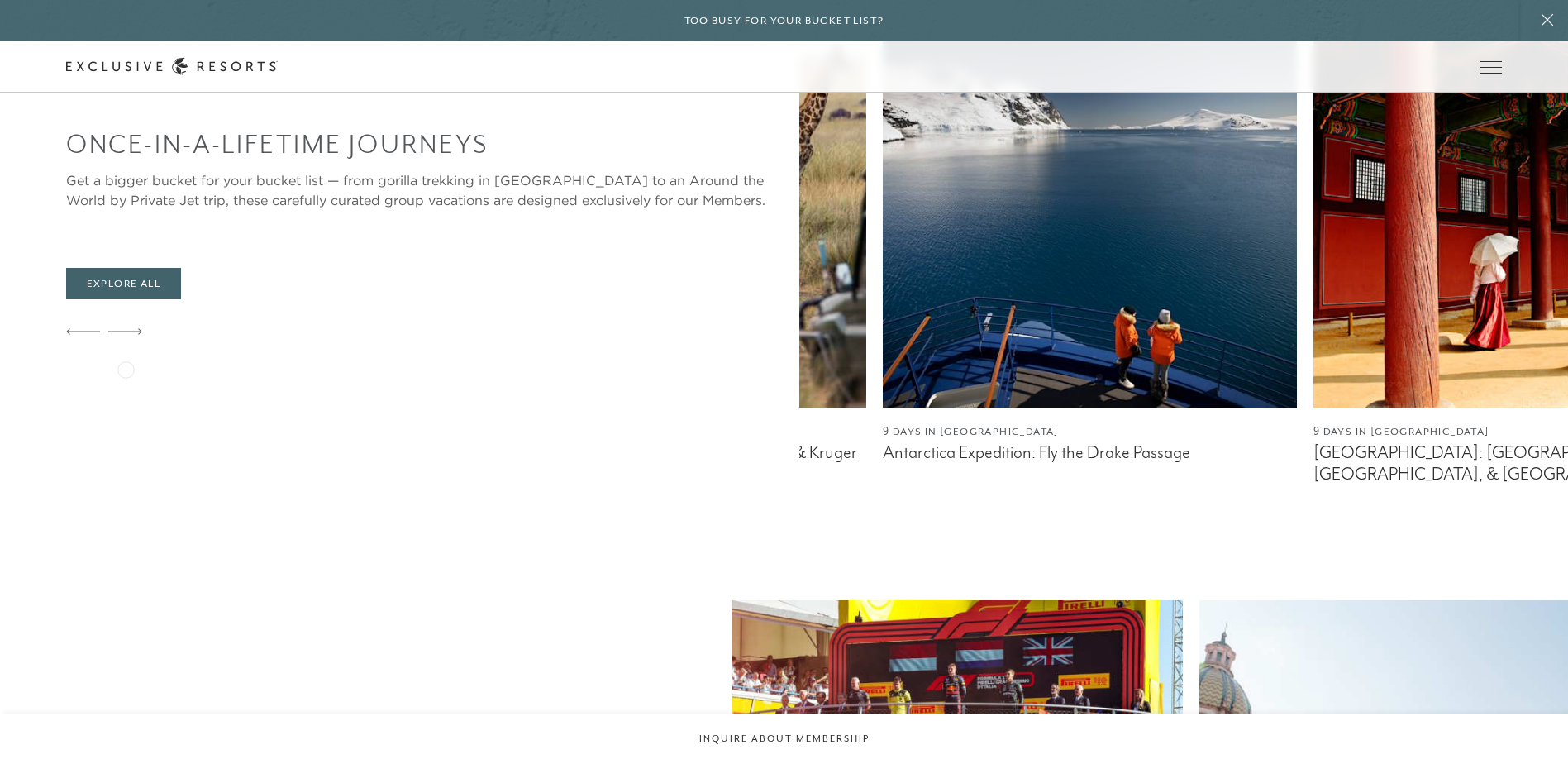
click at [126, 335] on icon at bounding box center [126, 331] width 34 height 6
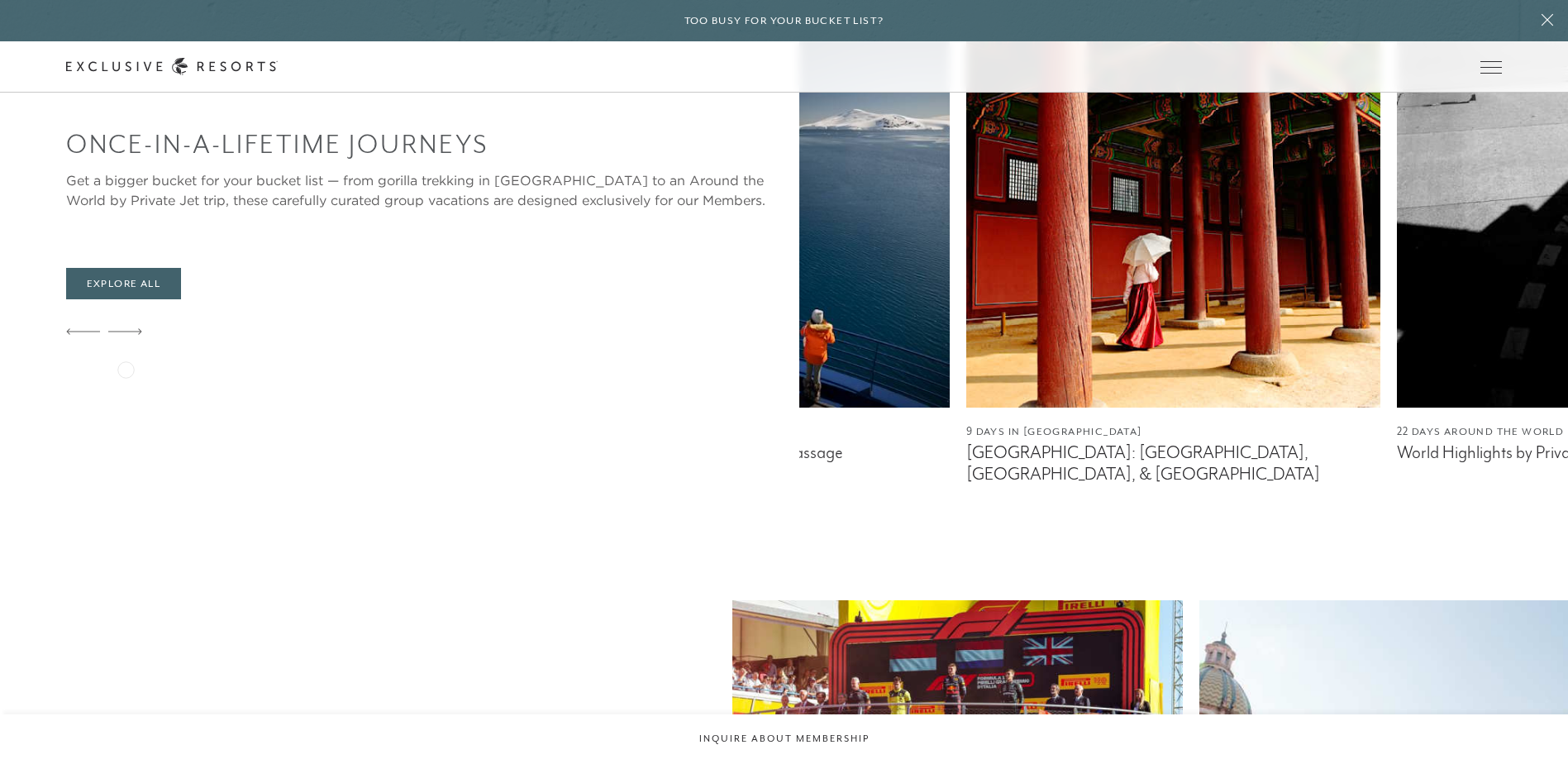
click at [126, 335] on icon at bounding box center [126, 331] width 34 height 6
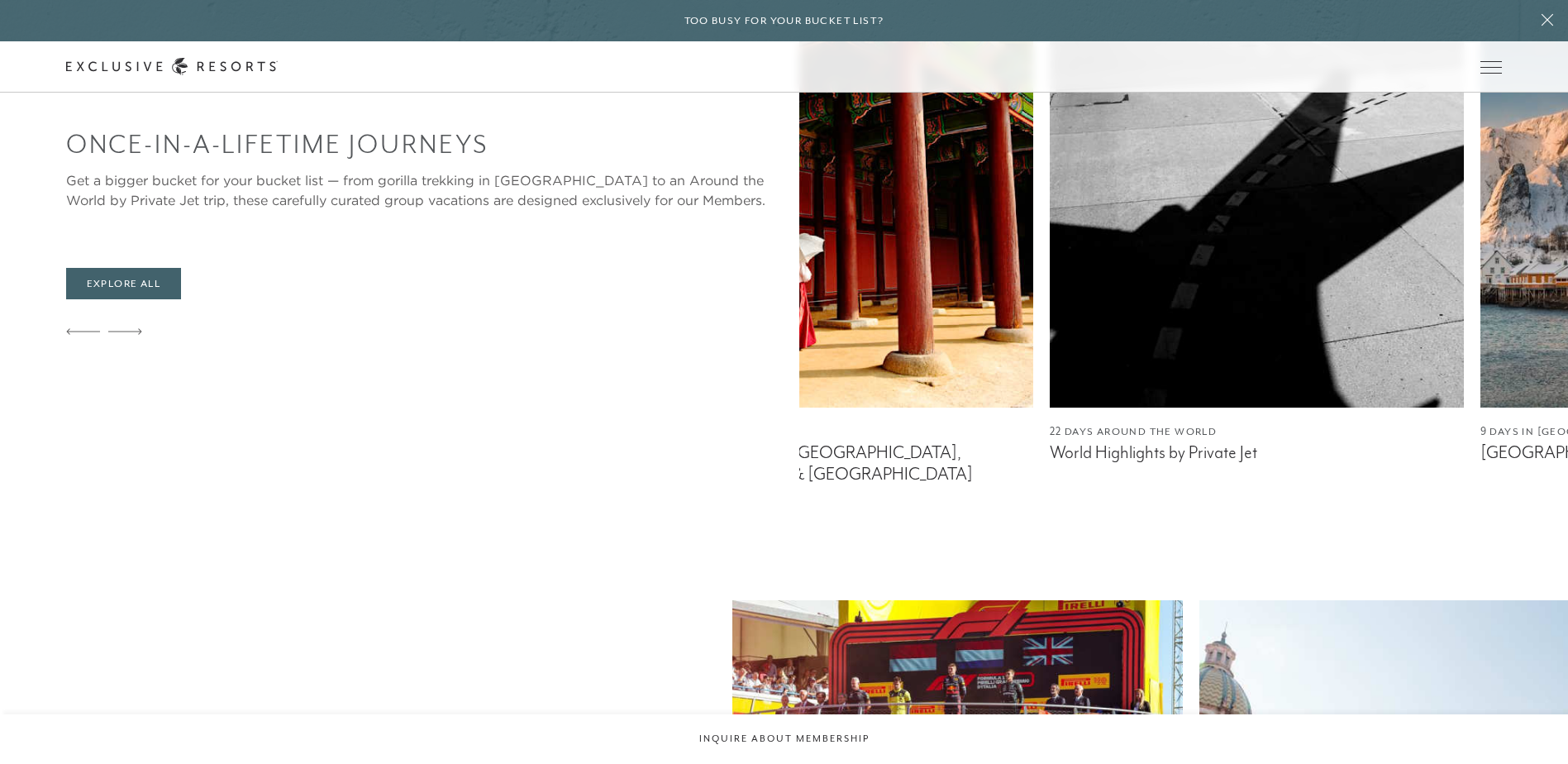
click at [126, 335] on icon at bounding box center [126, 331] width 34 height 6
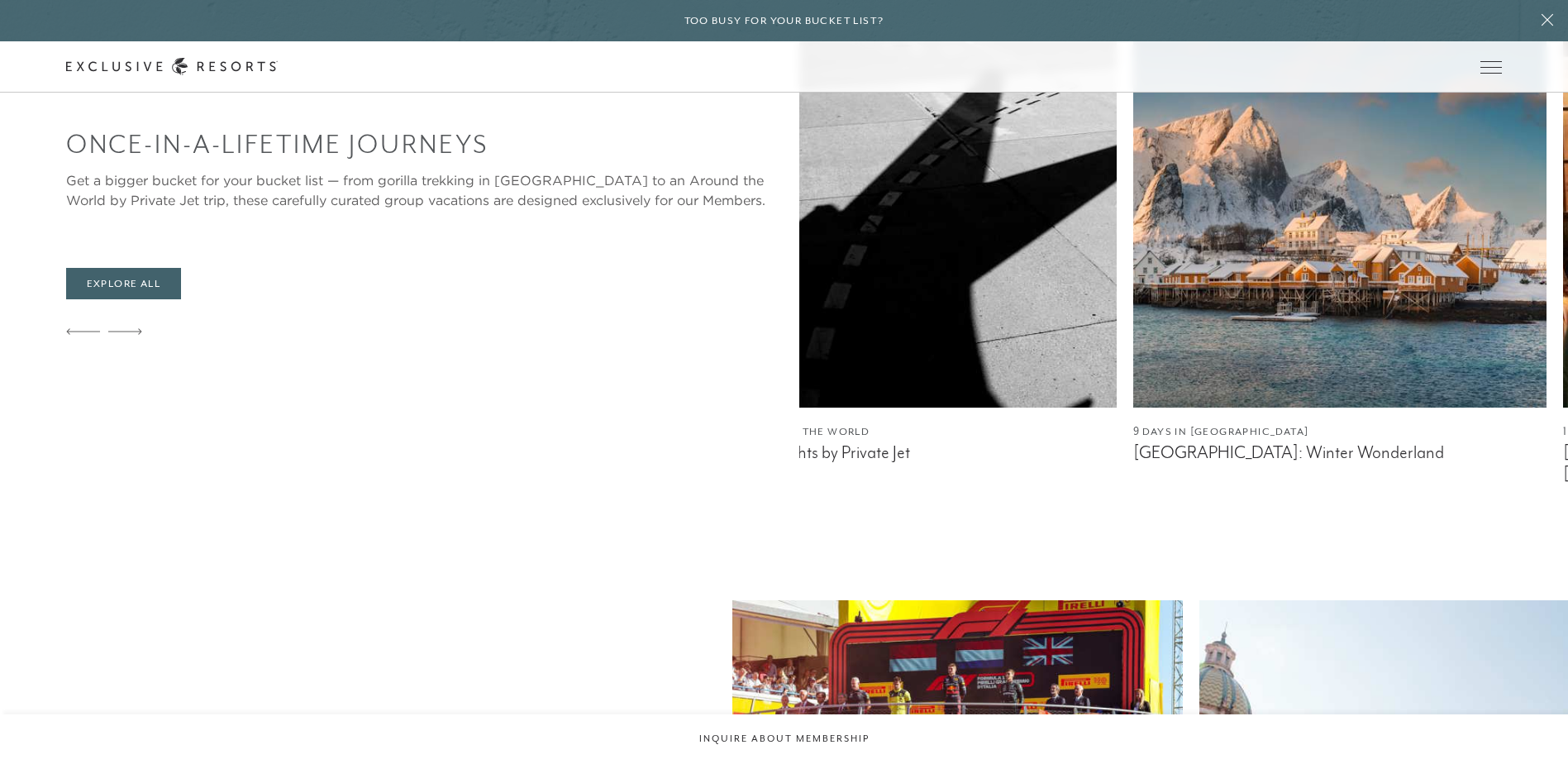
click at [126, 335] on icon at bounding box center [126, 331] width 34 height 6
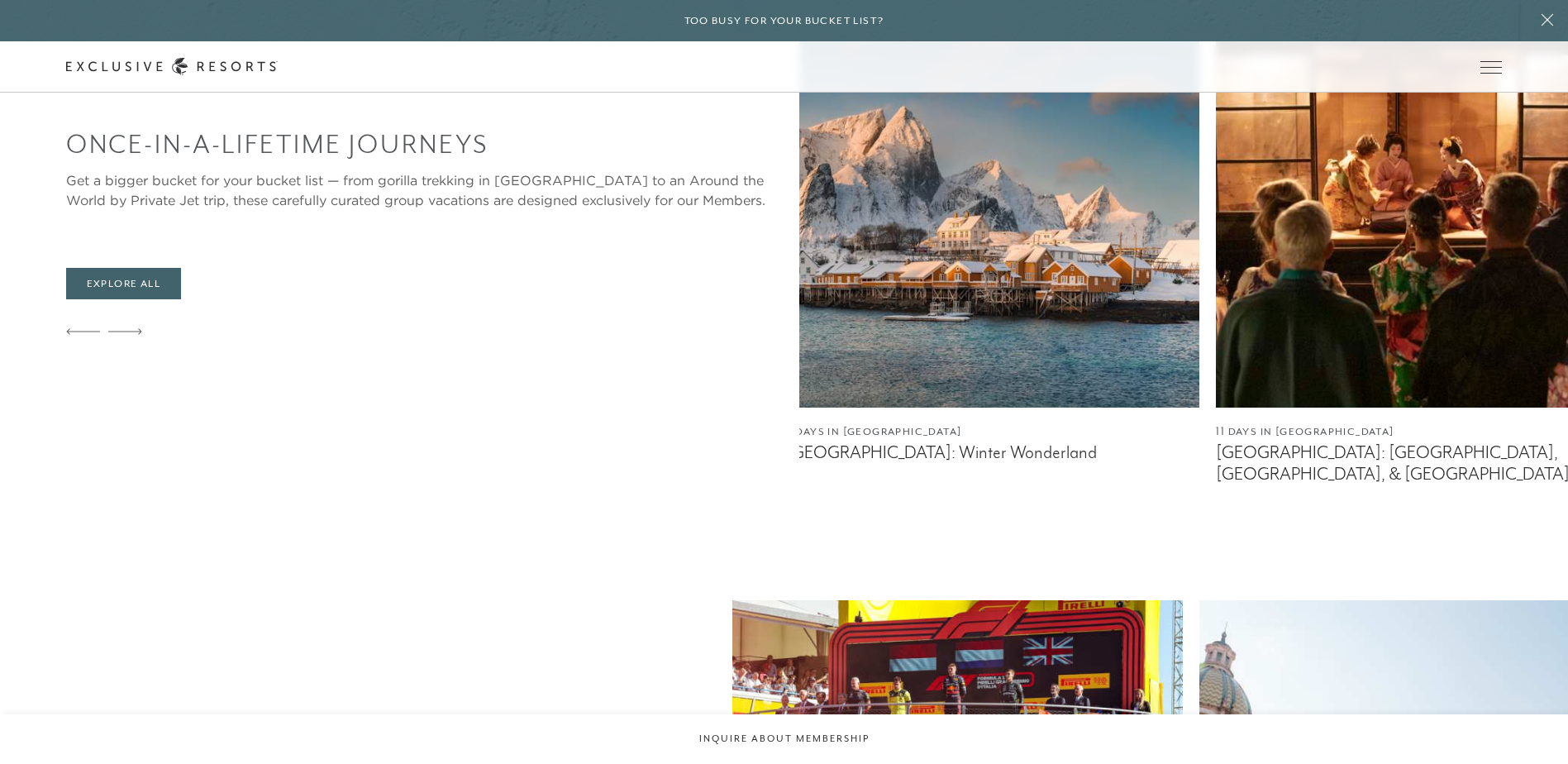
click at [126, 335] on icon at bounding box center [126, 331] width 34 height 6
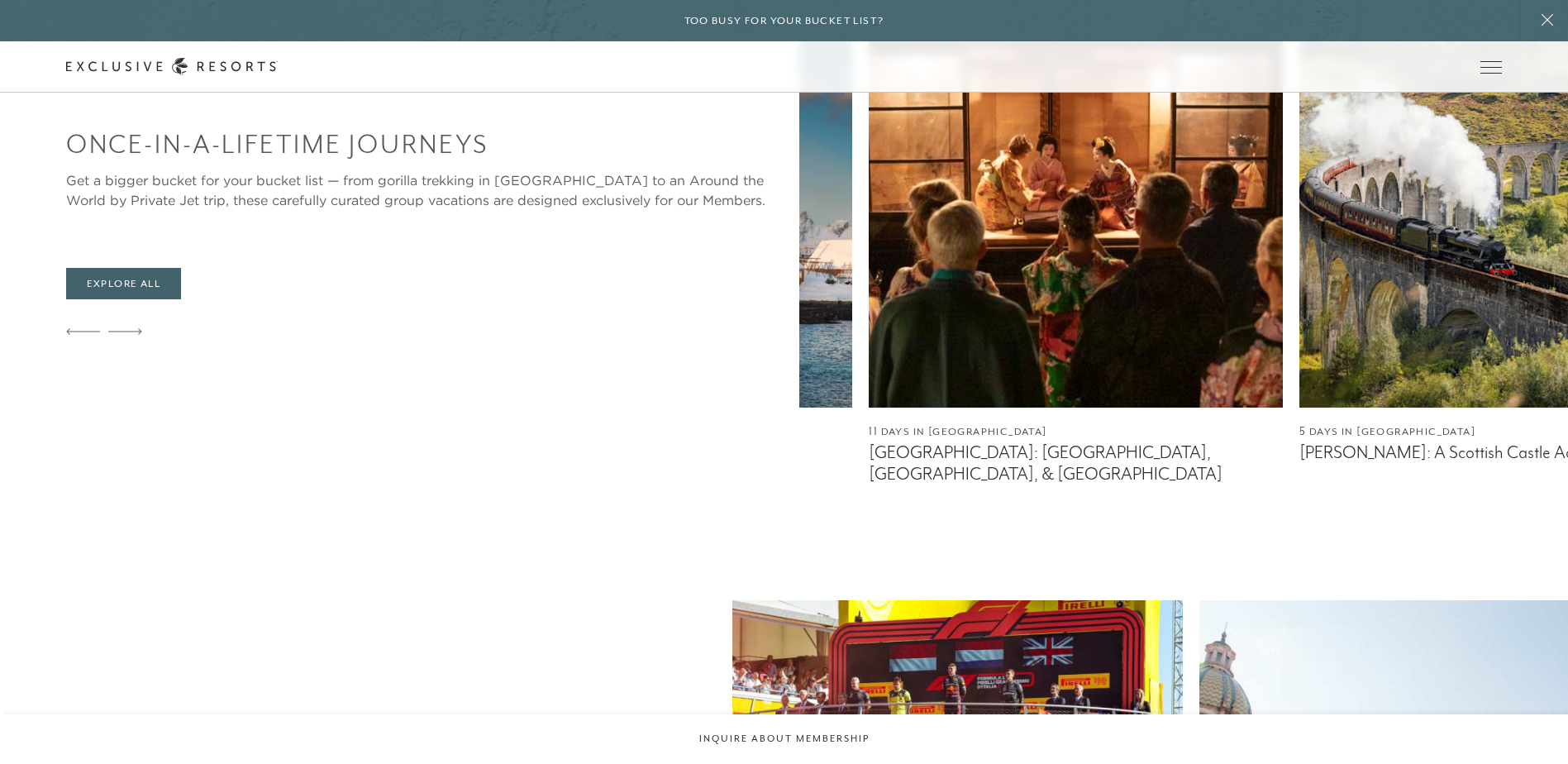
click at [126, 335] on icon at bounding box center [126, 331] width 34 height 6
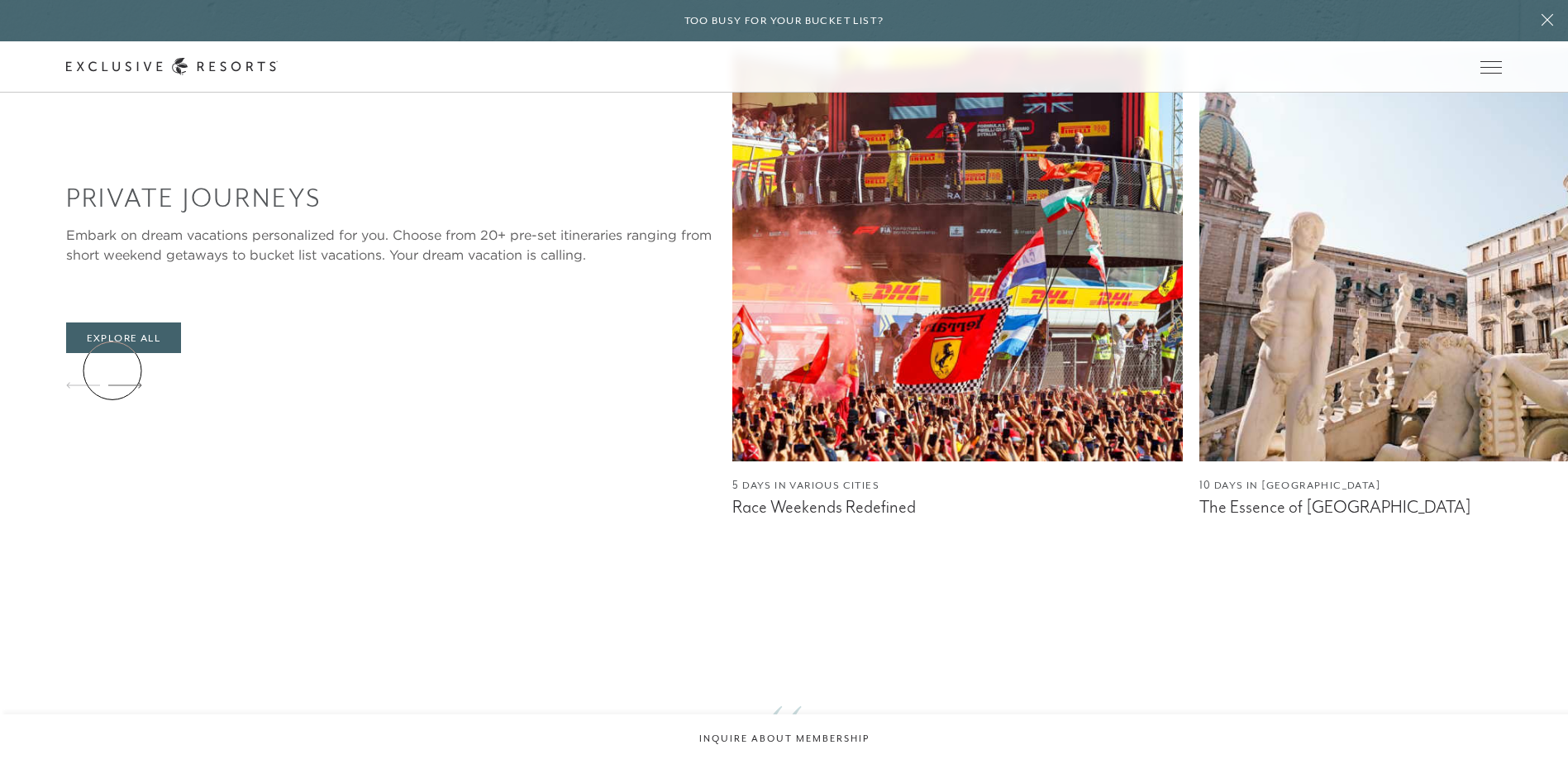
scroll to position [1653, 0]
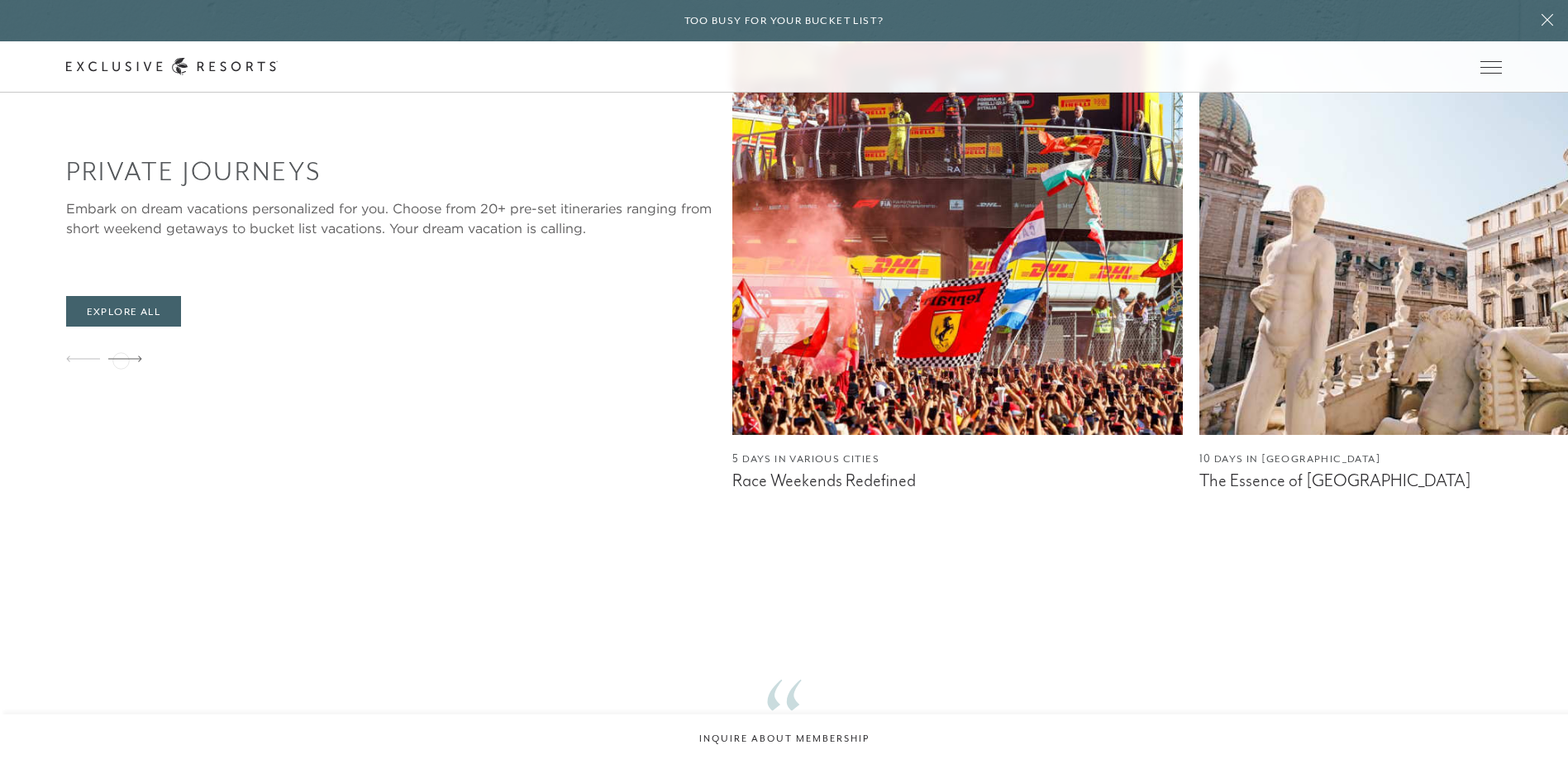
click at [121, 359] on icon at bounding box center [126, 359] width 34 height 6
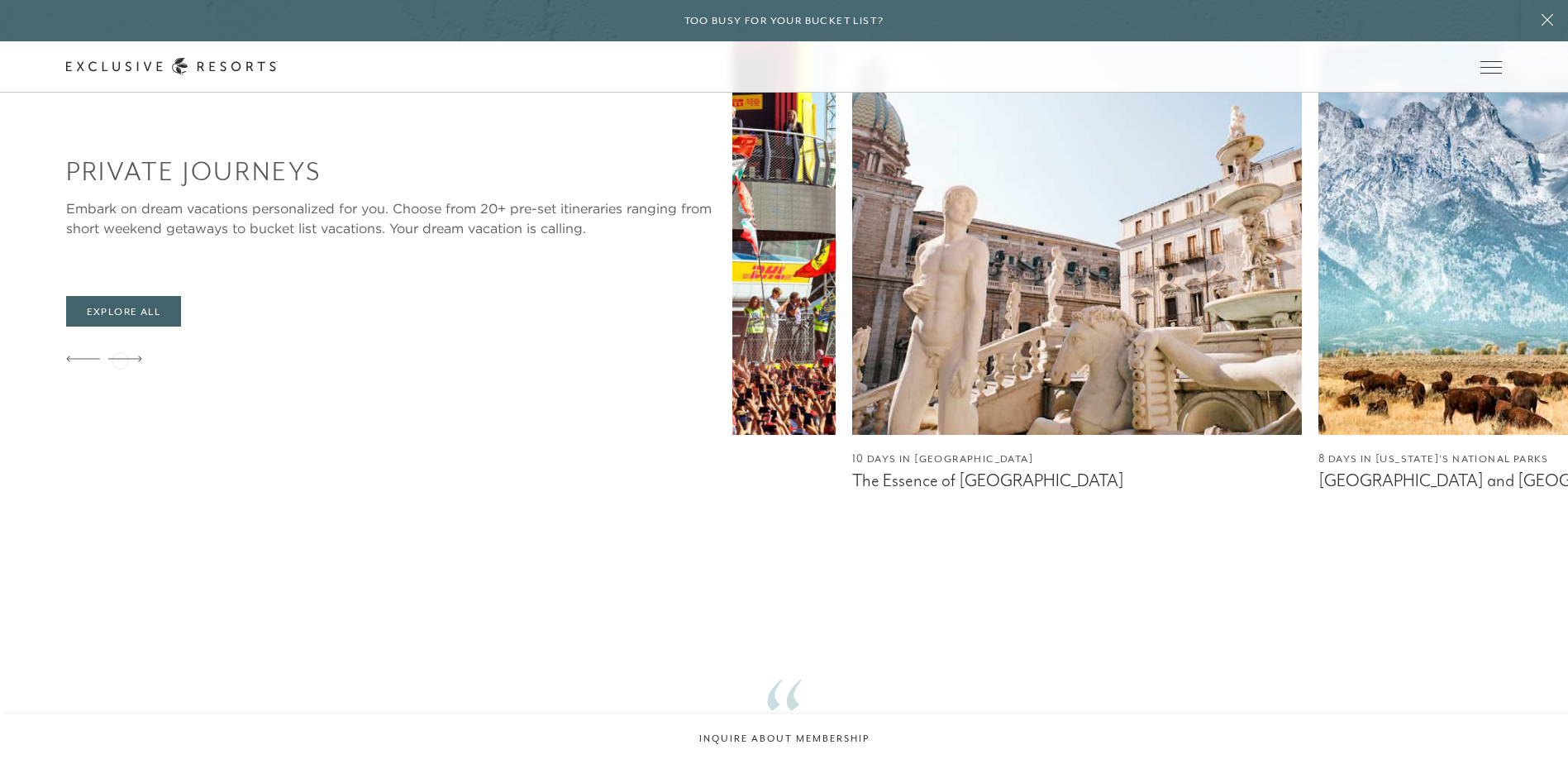
click at [120, 359] on icon at bounding box center [126, 359] width 34 height 6
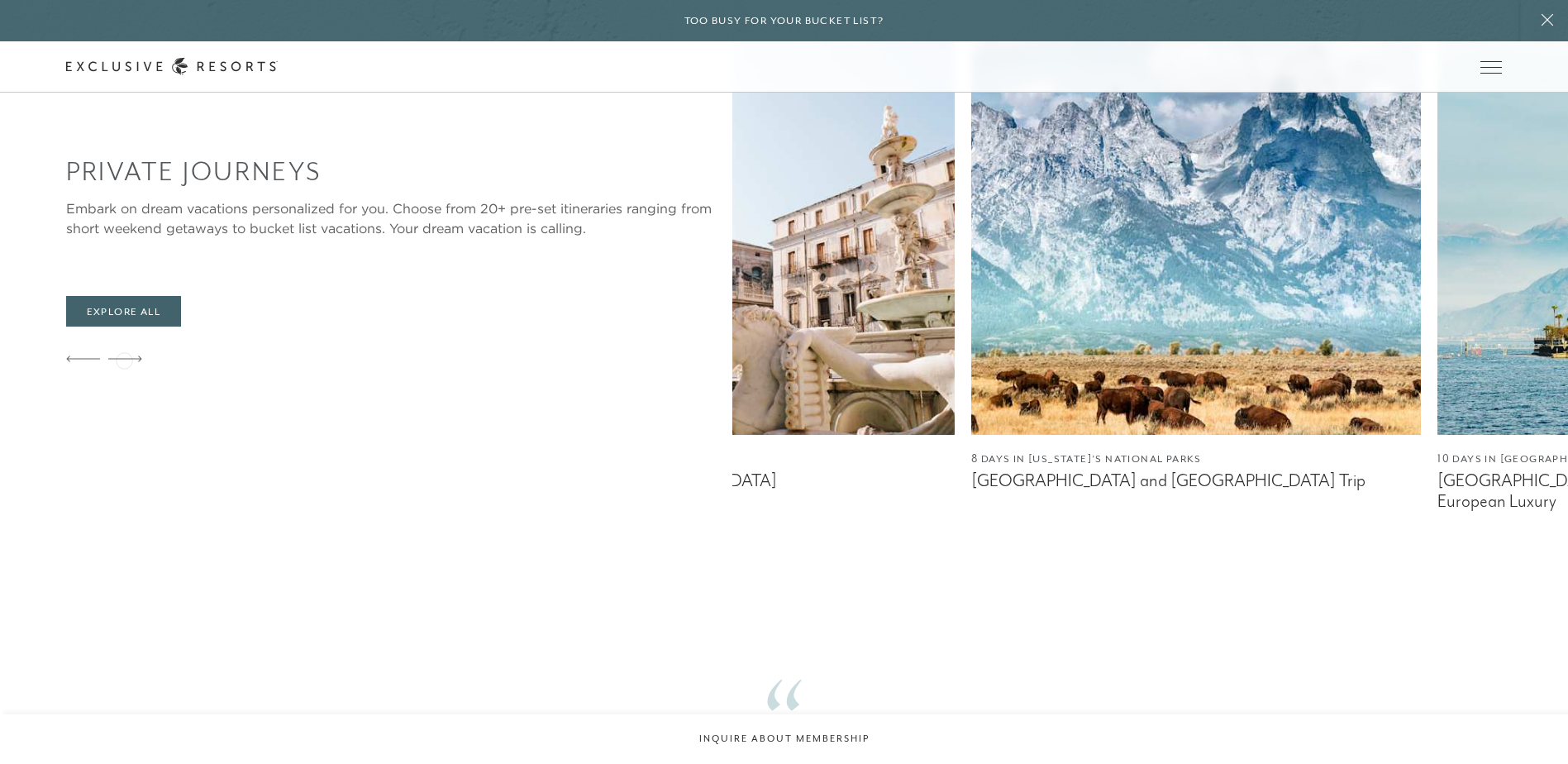
click at [124, 359] on icon at bounding box center [126, 359] width 34 height 6
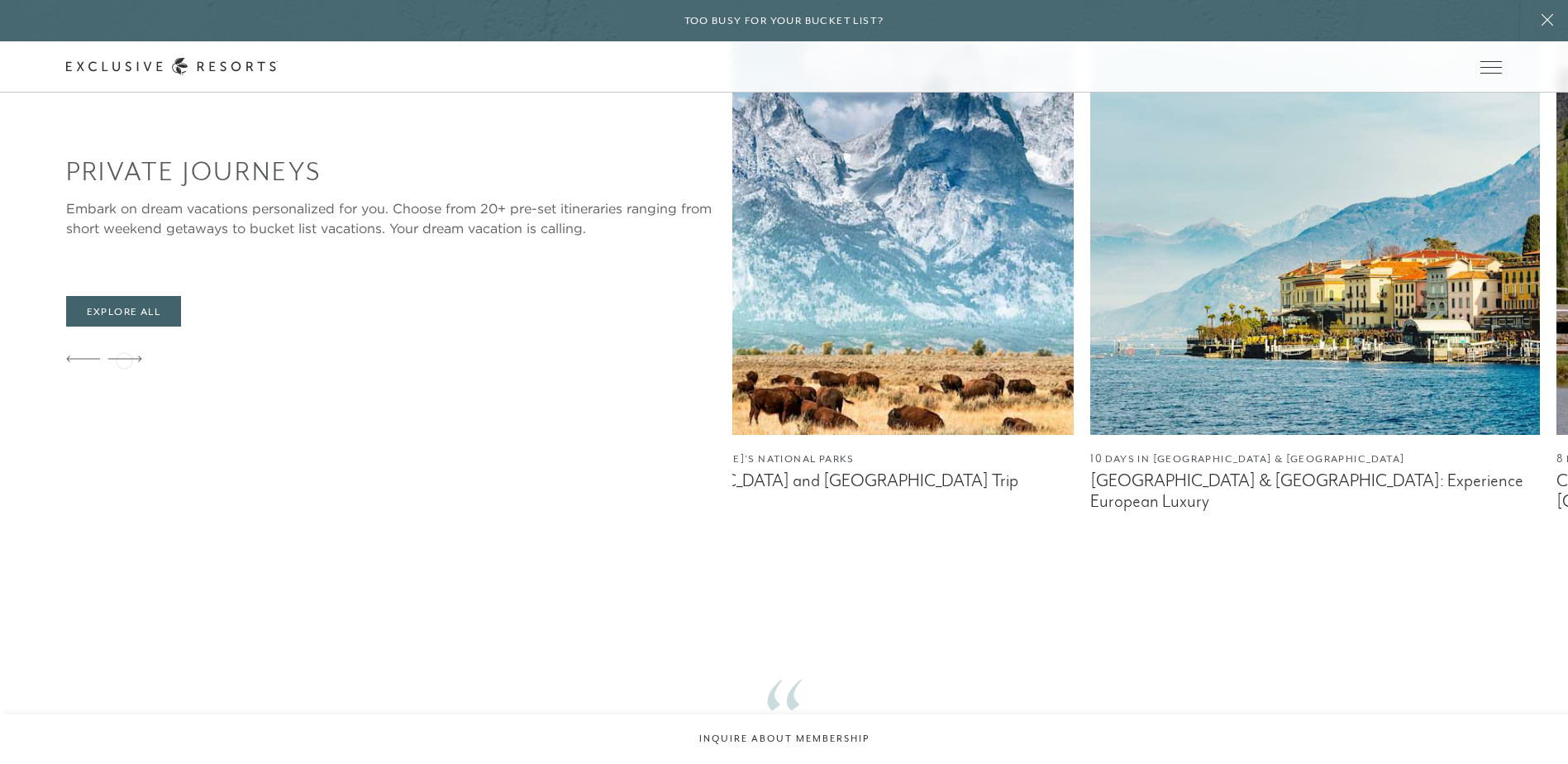
click at [124, 359] on icon at bounding box center [126, 359] width 34 height 6
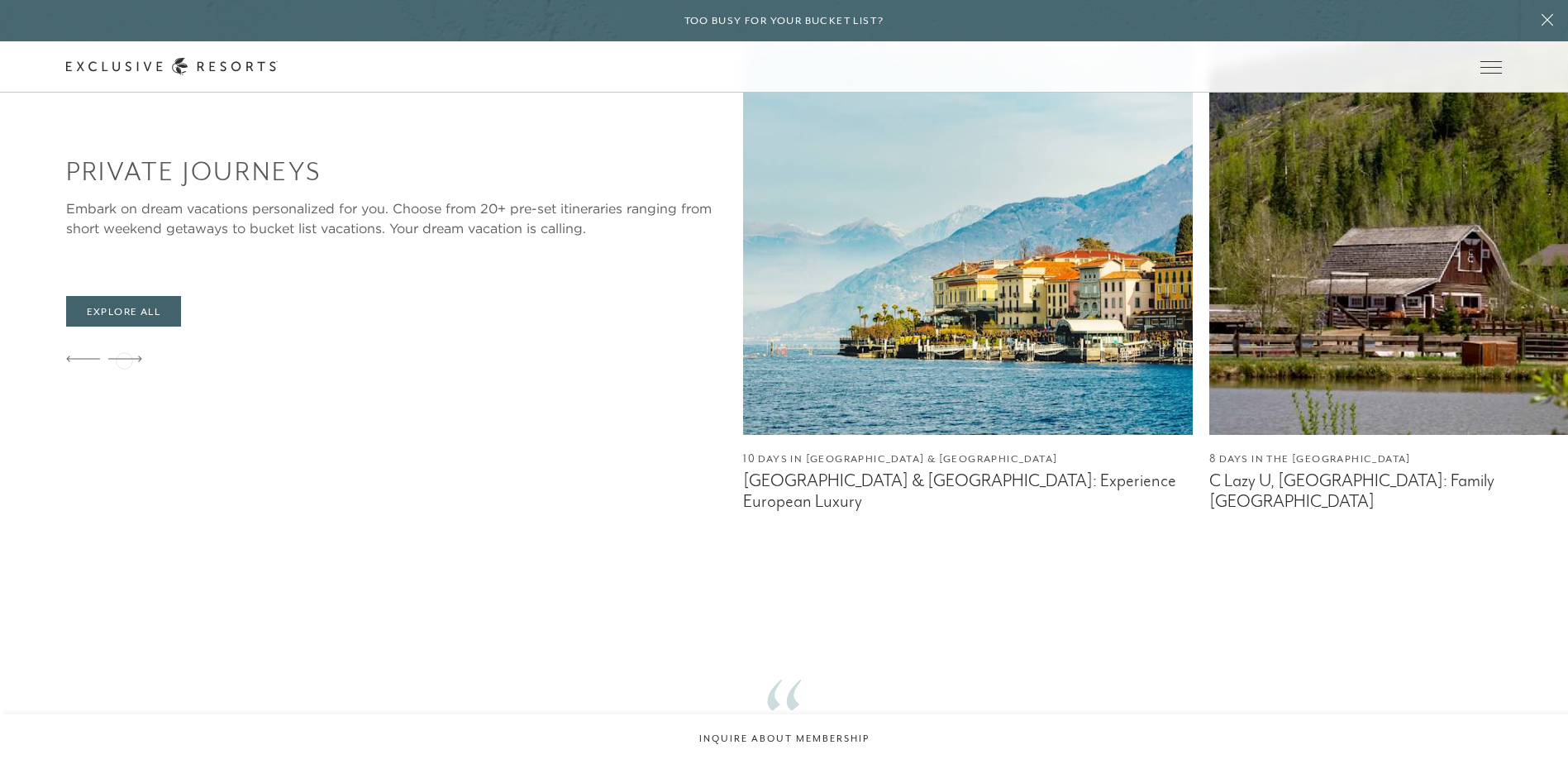
click at [124, 359] on icon at bounding box center [126, 359] width 34 height 6
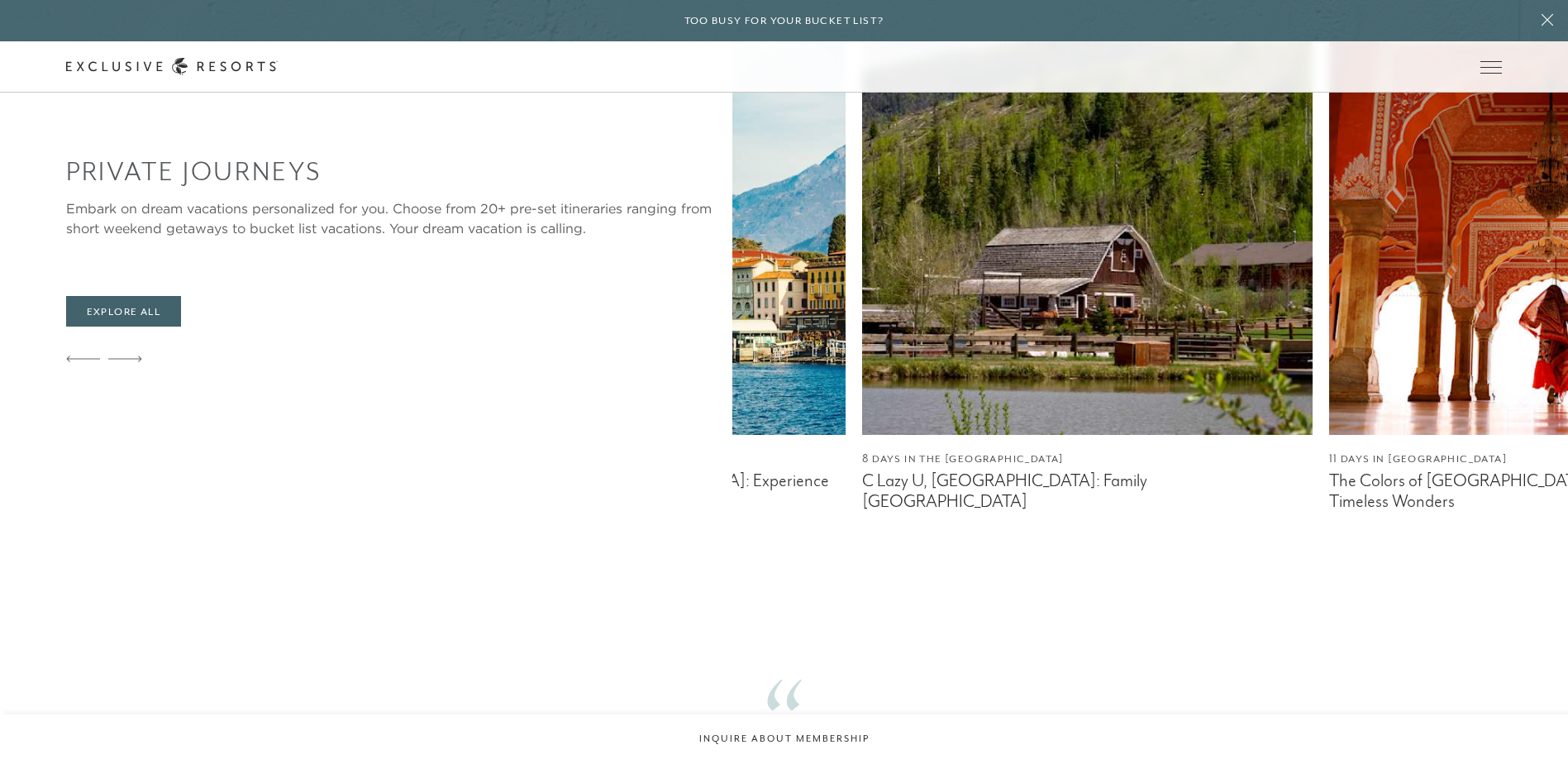
click at [124, 359] on icon at bounding box center [126, 359] width 34 height 6
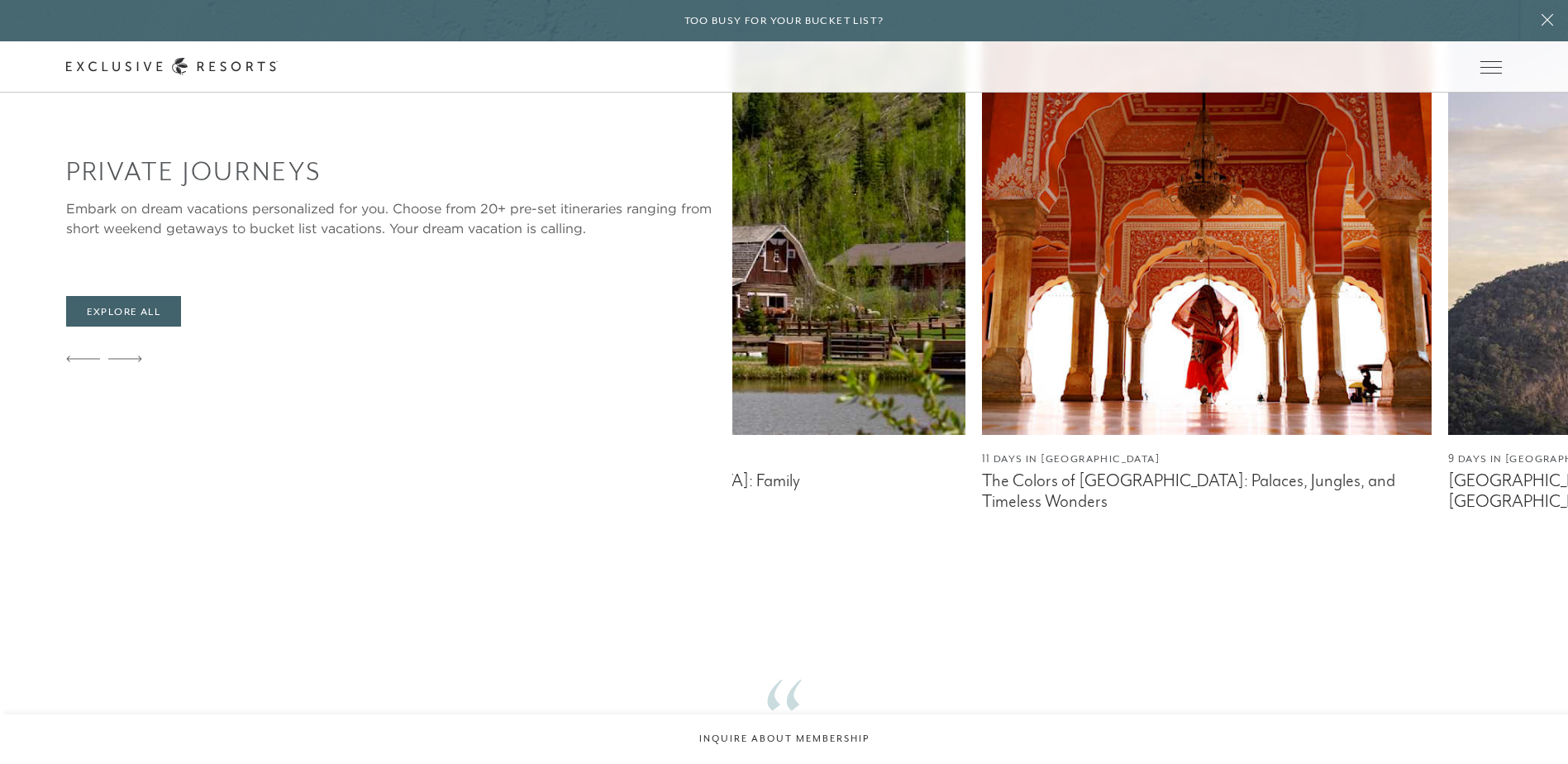
click at [124, 359] on icon at bounding box center [126, 359] width 34 height 6
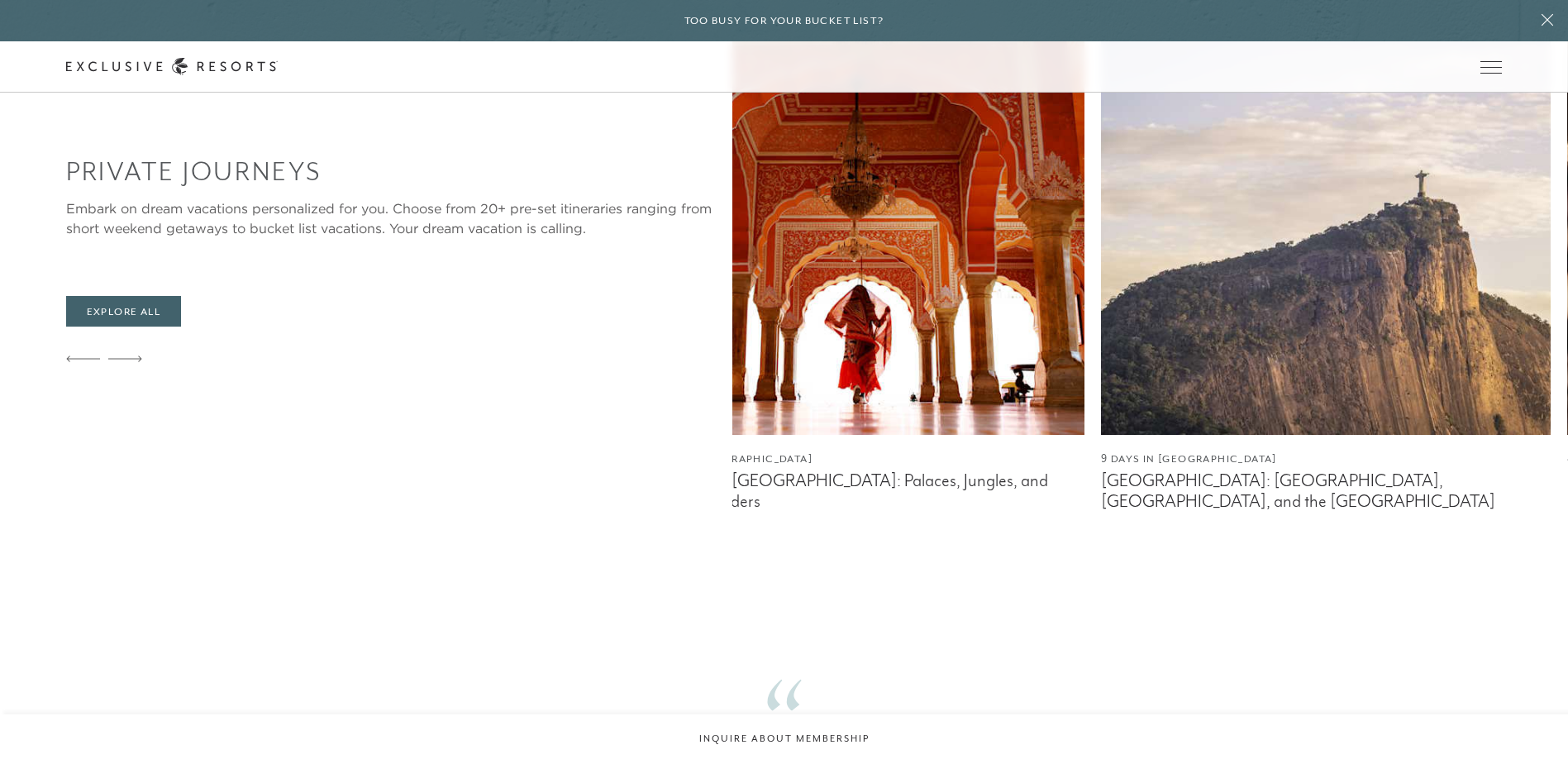
click at [124, 359] on icon at bounding box center [126, 359] width 34 height 6
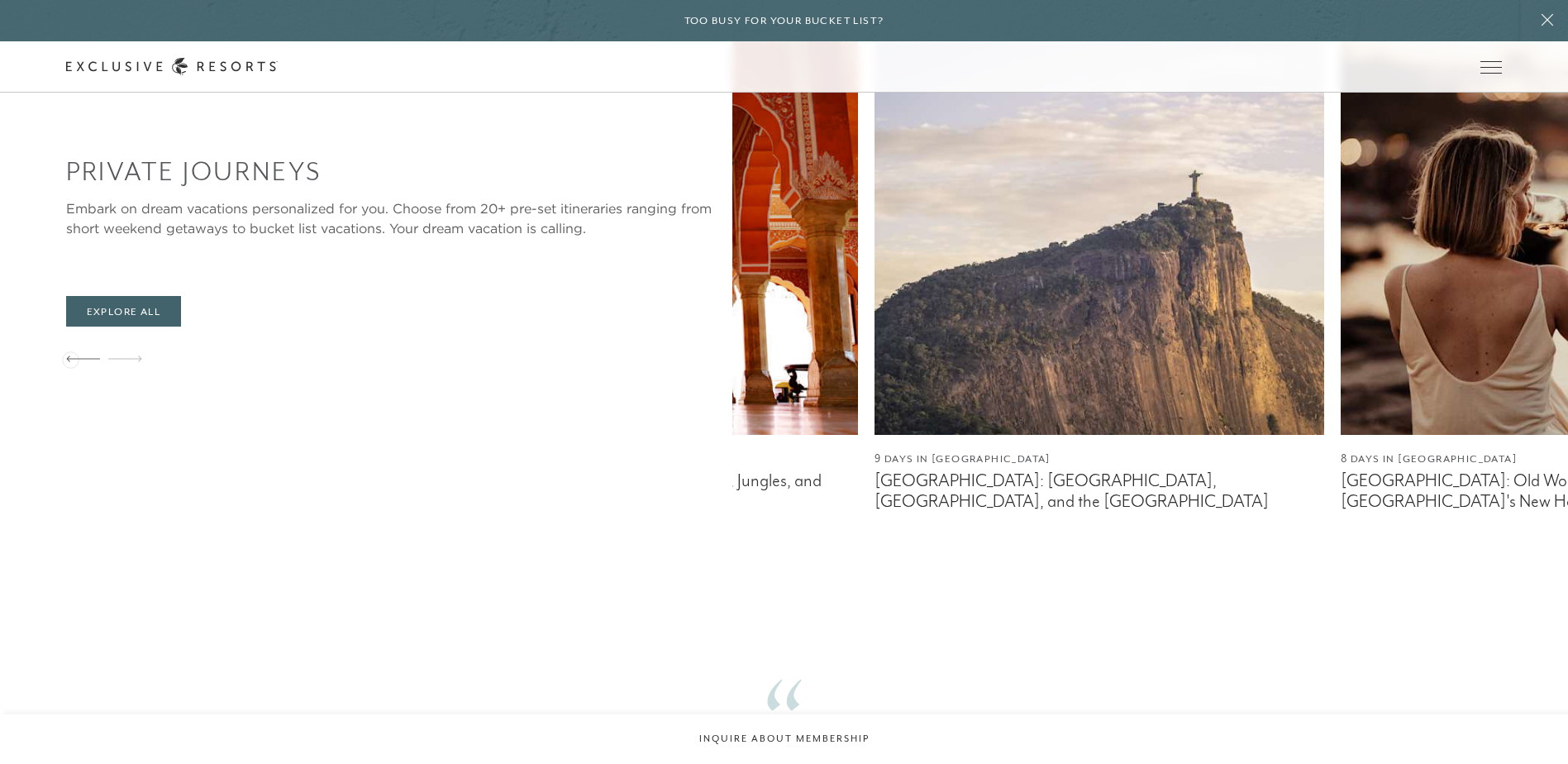
click at [70, 358] on icon at bounding box center [83, 359] width 34 height 5
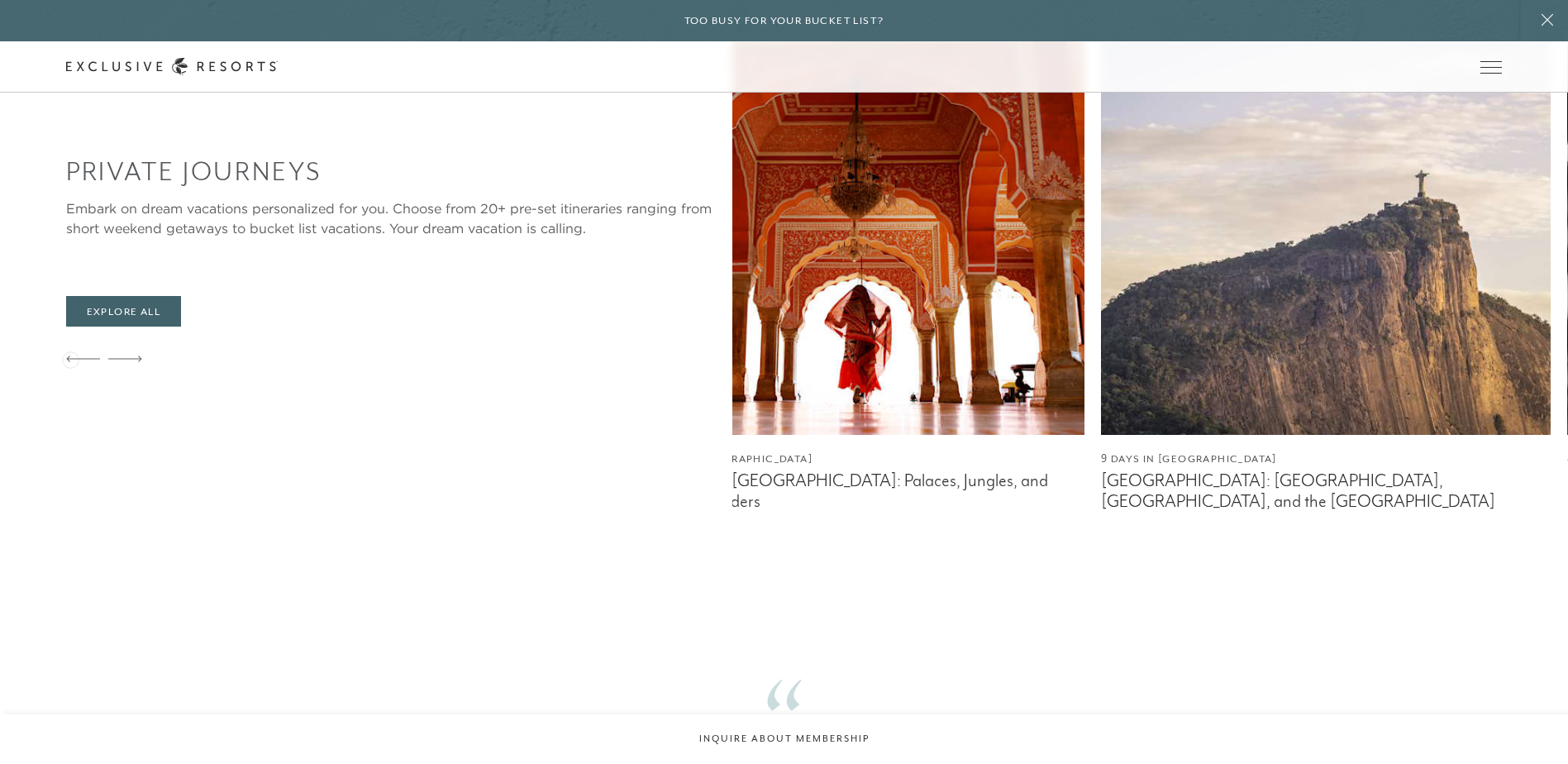
click at [70, 358] on icon at bounding box center [83, 359] width 34 height 5
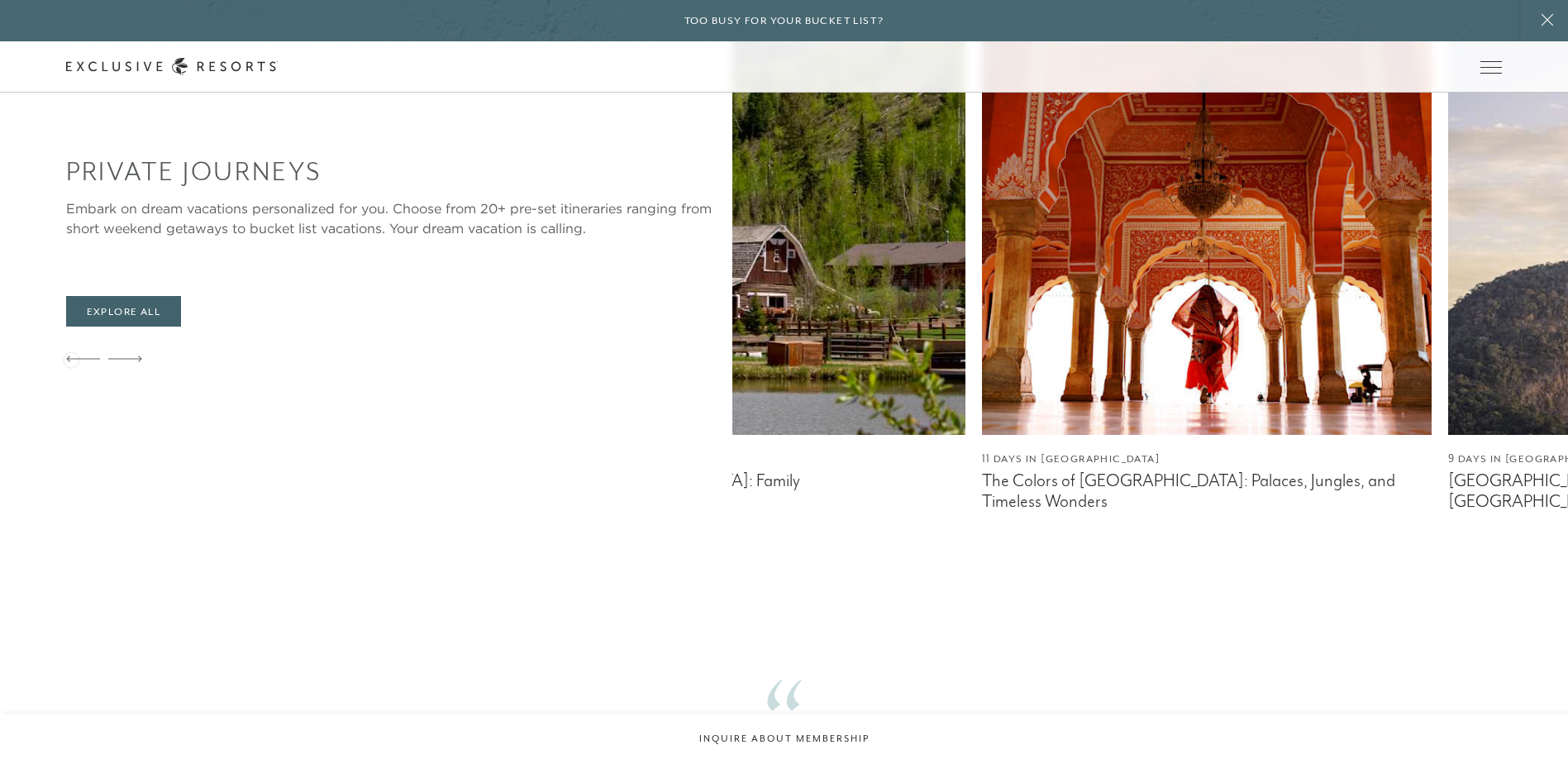
click at [71, 358] on icon at bounding box center [83, 359] width 34 height 5
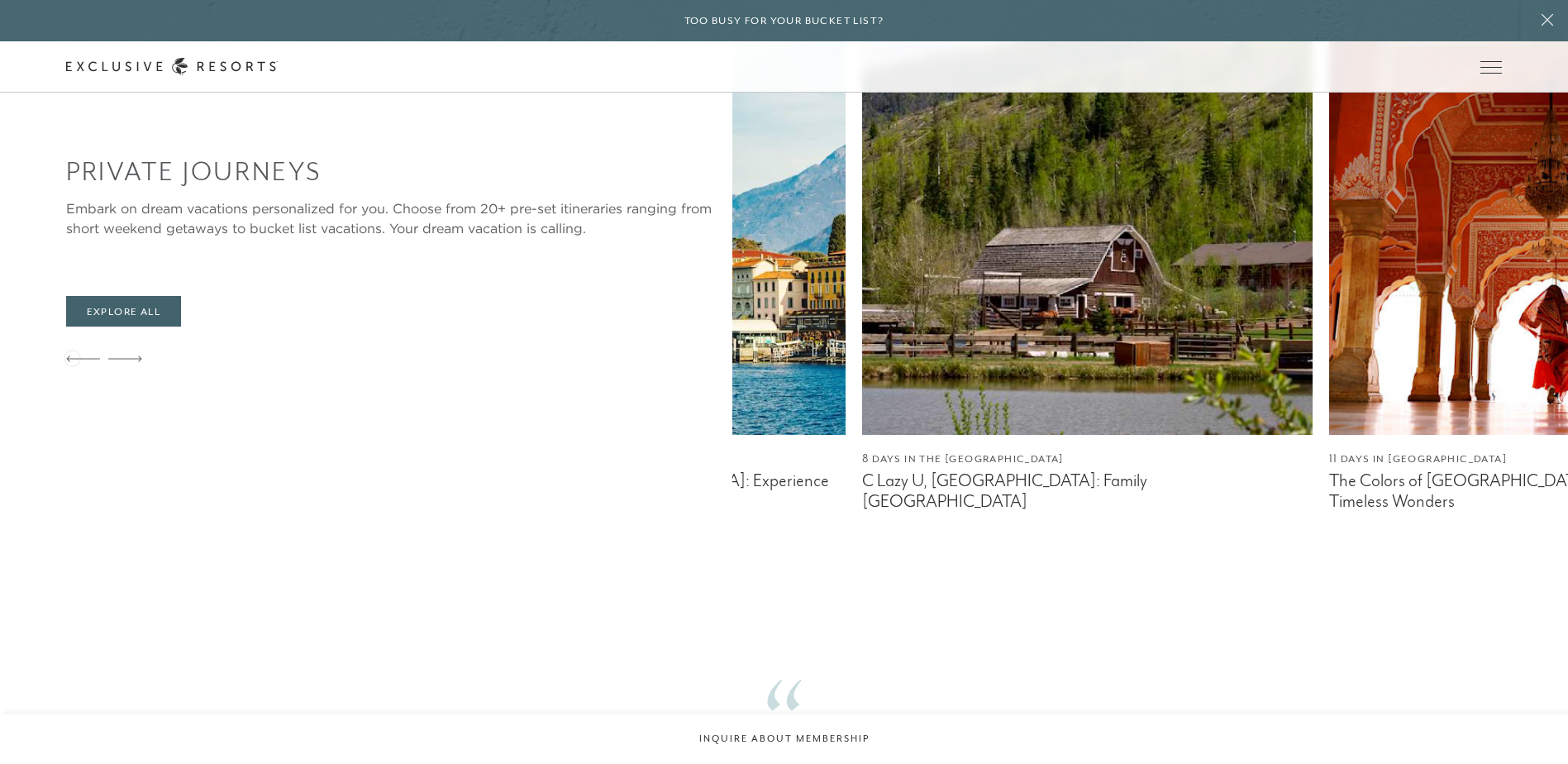
click at [72, 356] on icon at bounding box center [83, 359] width 34 height 6
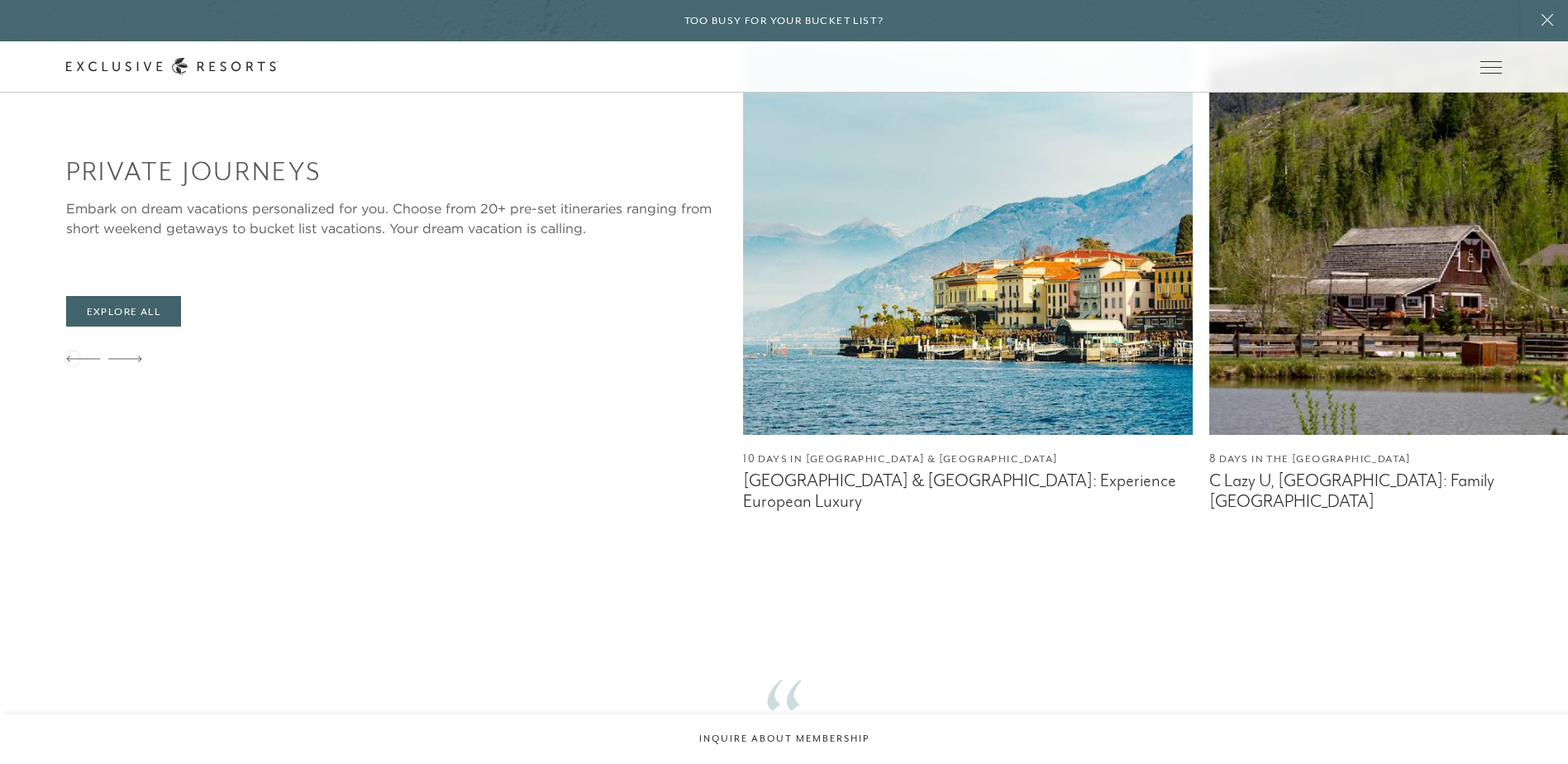
click at [72, 356] on icon at bounding box center [83, 359] width 34 height 6
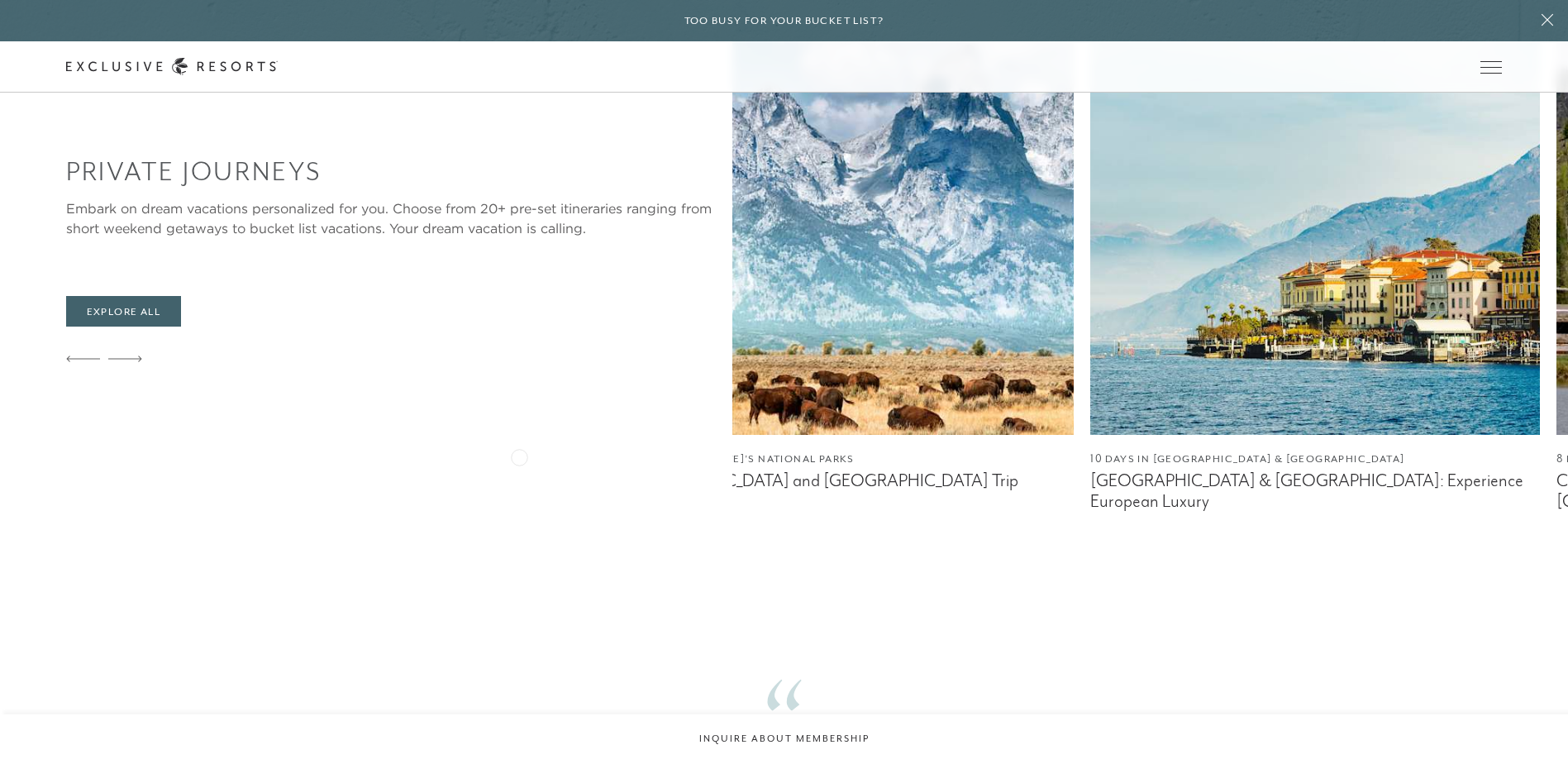
click at [1090, 471] on figcaption "Italy & Switzerland: Experience European Luxury" at bounding box center [1315, 491] width 450 height 42
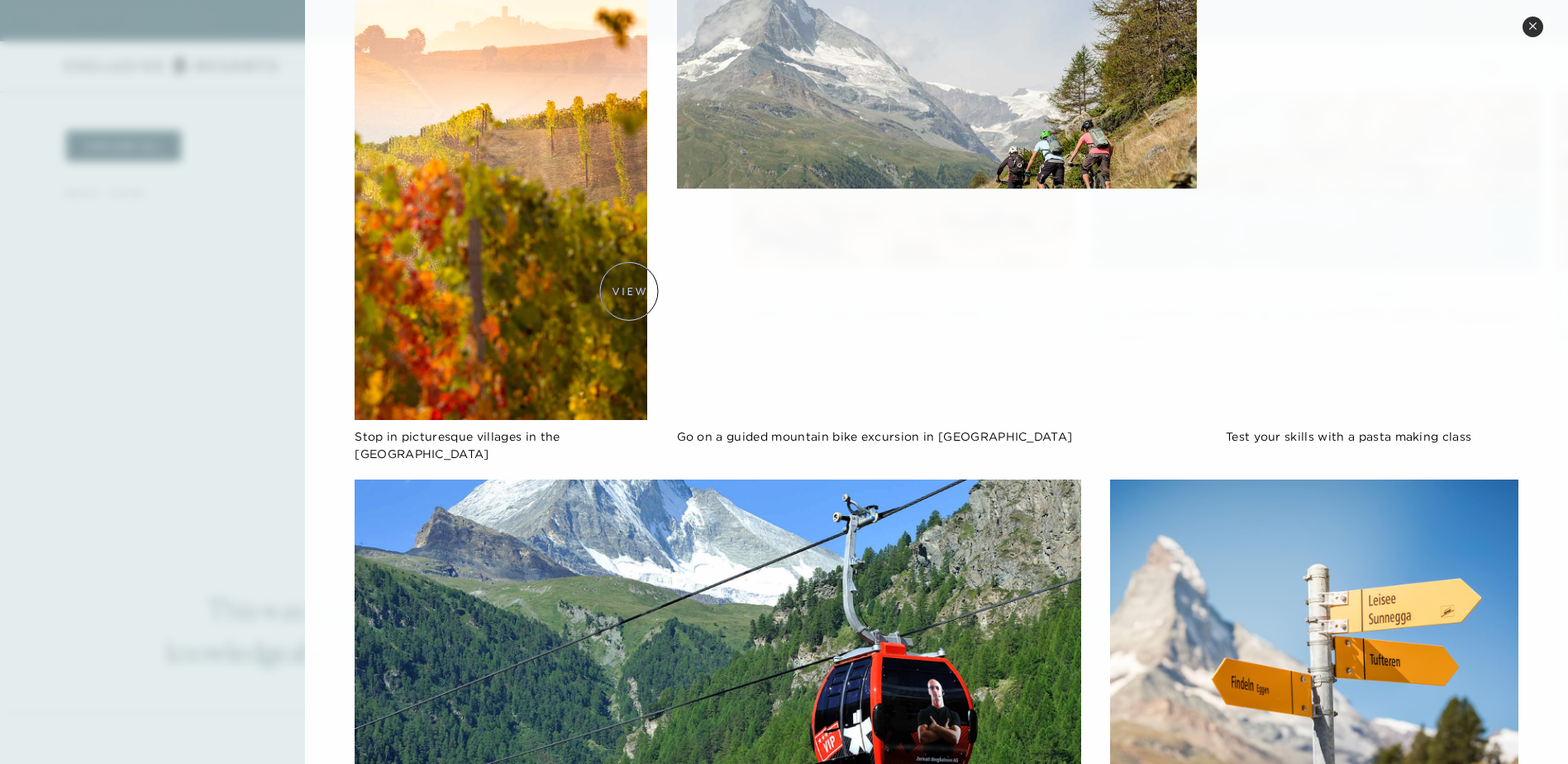
scroll to position [1244, 0]
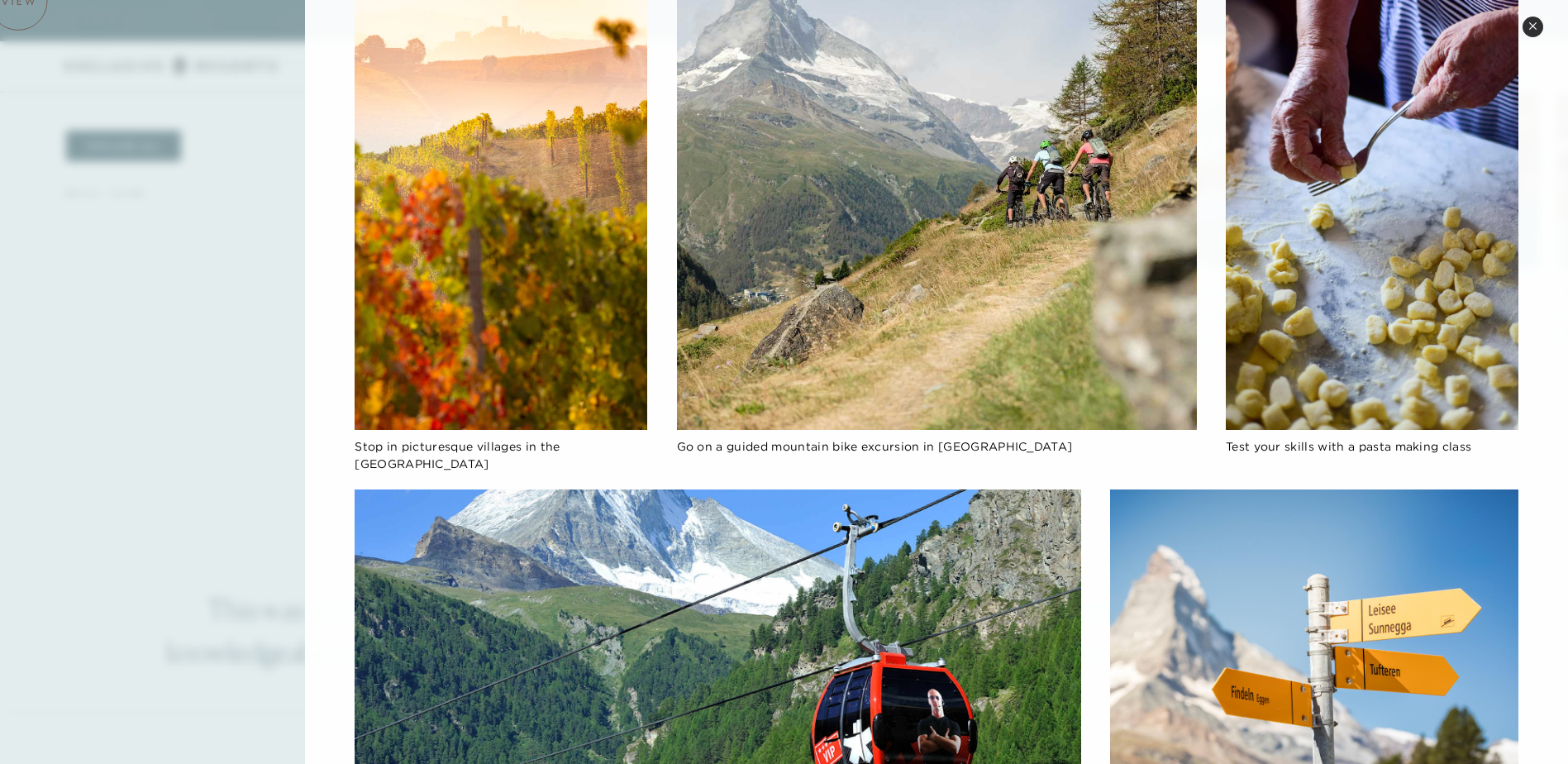
scroll to position [909, 0]
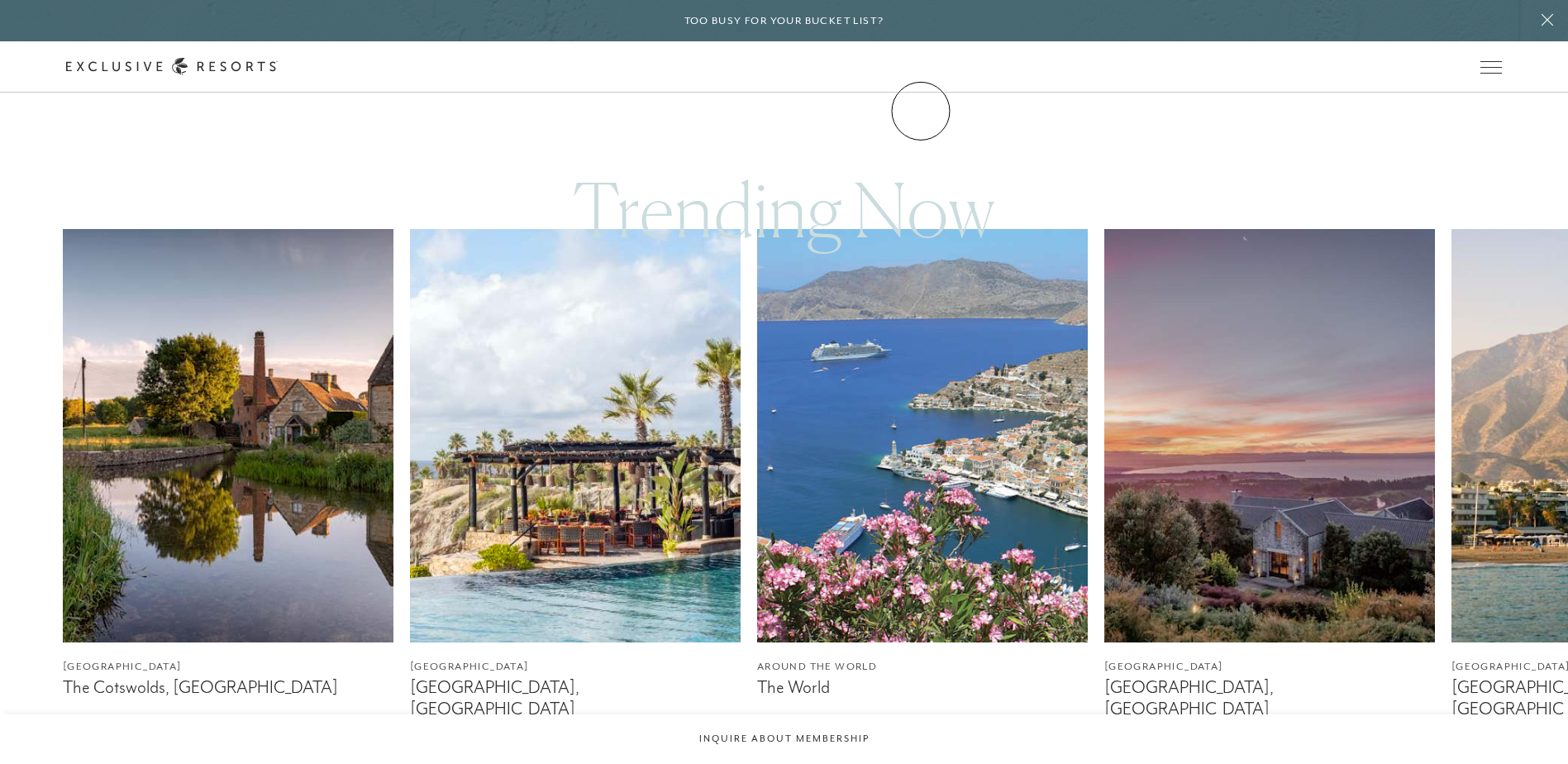
click at [0, 0] on link "Community" at bounding box center [0, 0] width 0 height 0
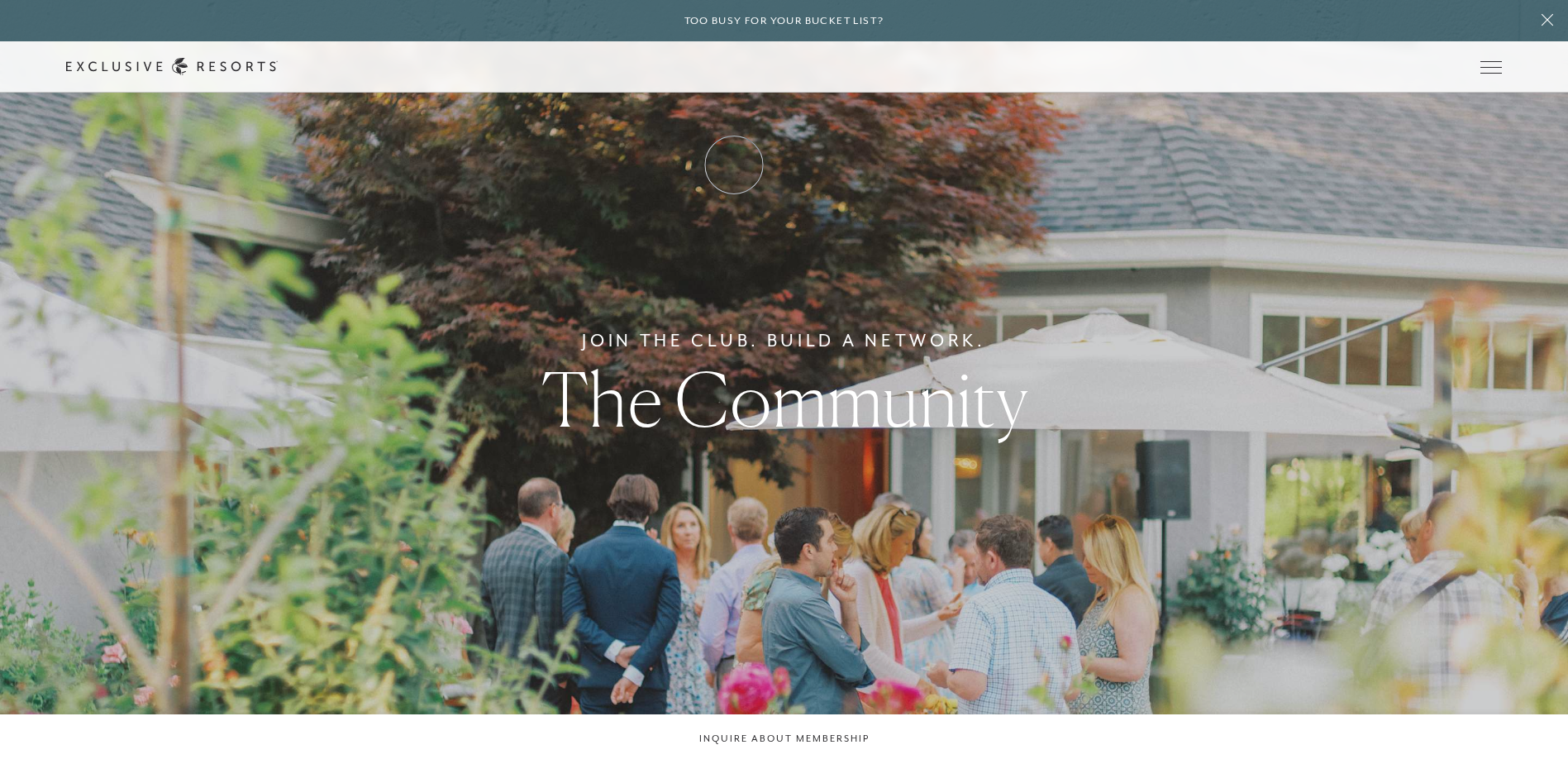
click at [0, 0] on link "How it works" at bounding box center [0, 0] width 0 height 0
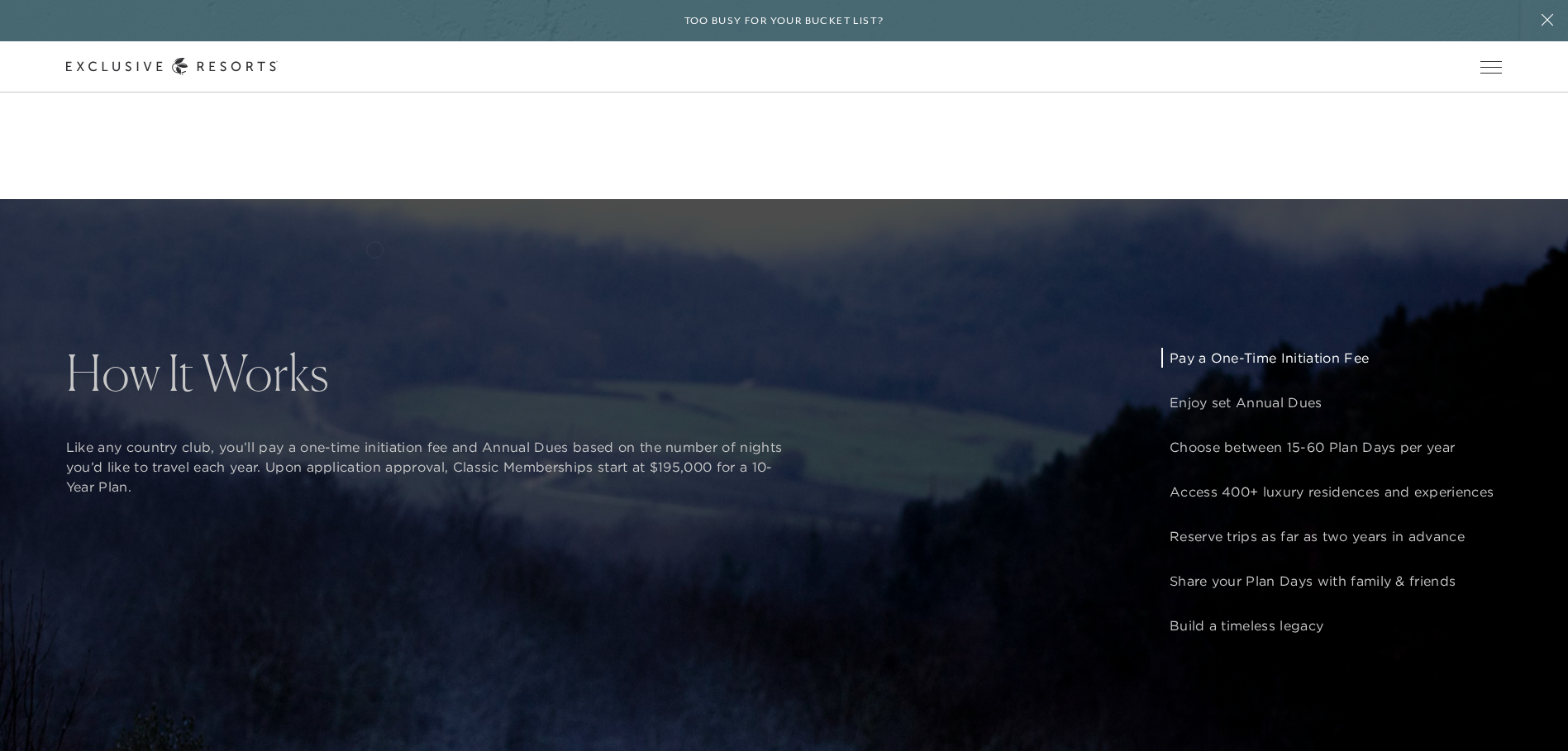
scroll to position [1239, 0]
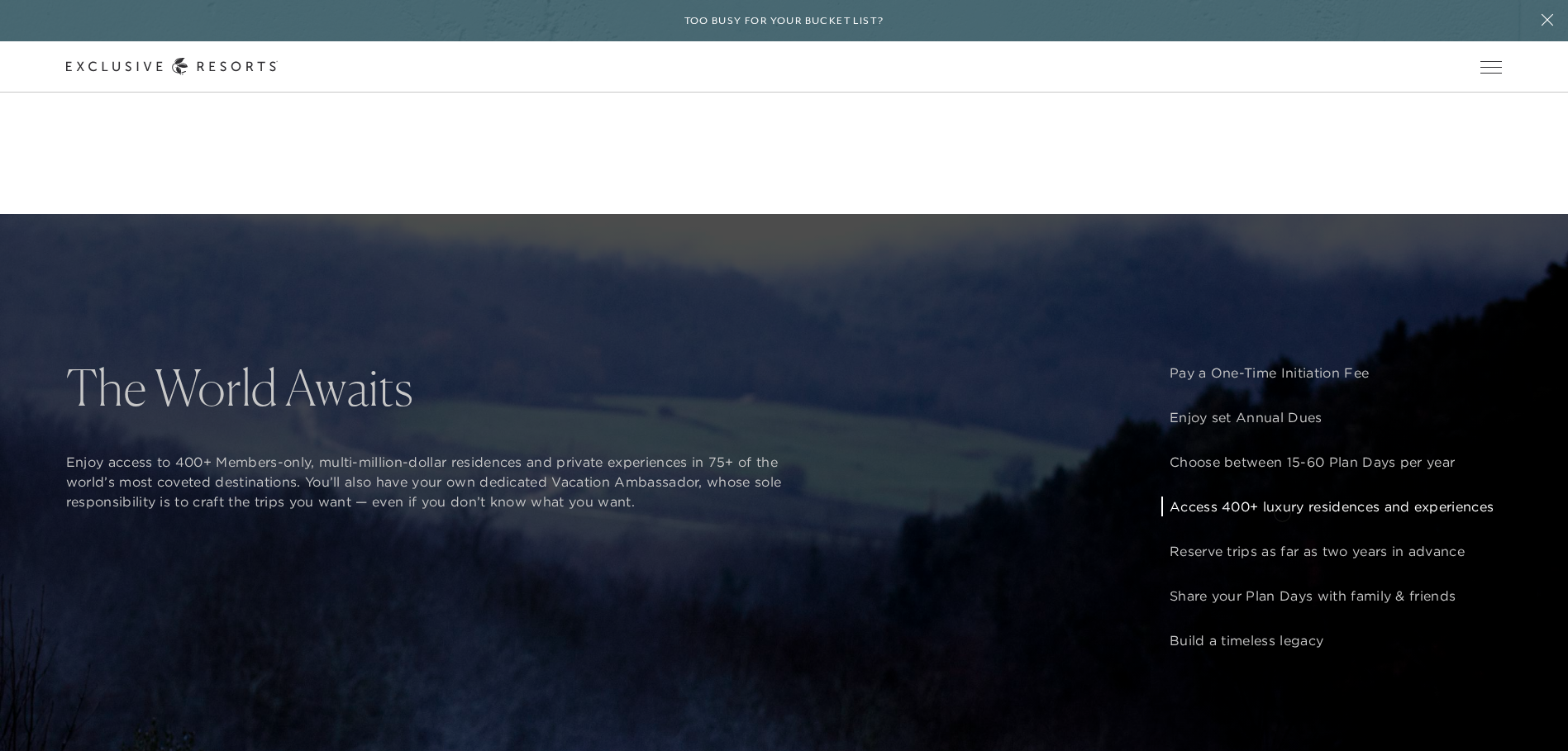
click at [1283, 512] on p "Access 400+ luxury residences and experiences" at bounding box center [1331, 506] width 324 height 20
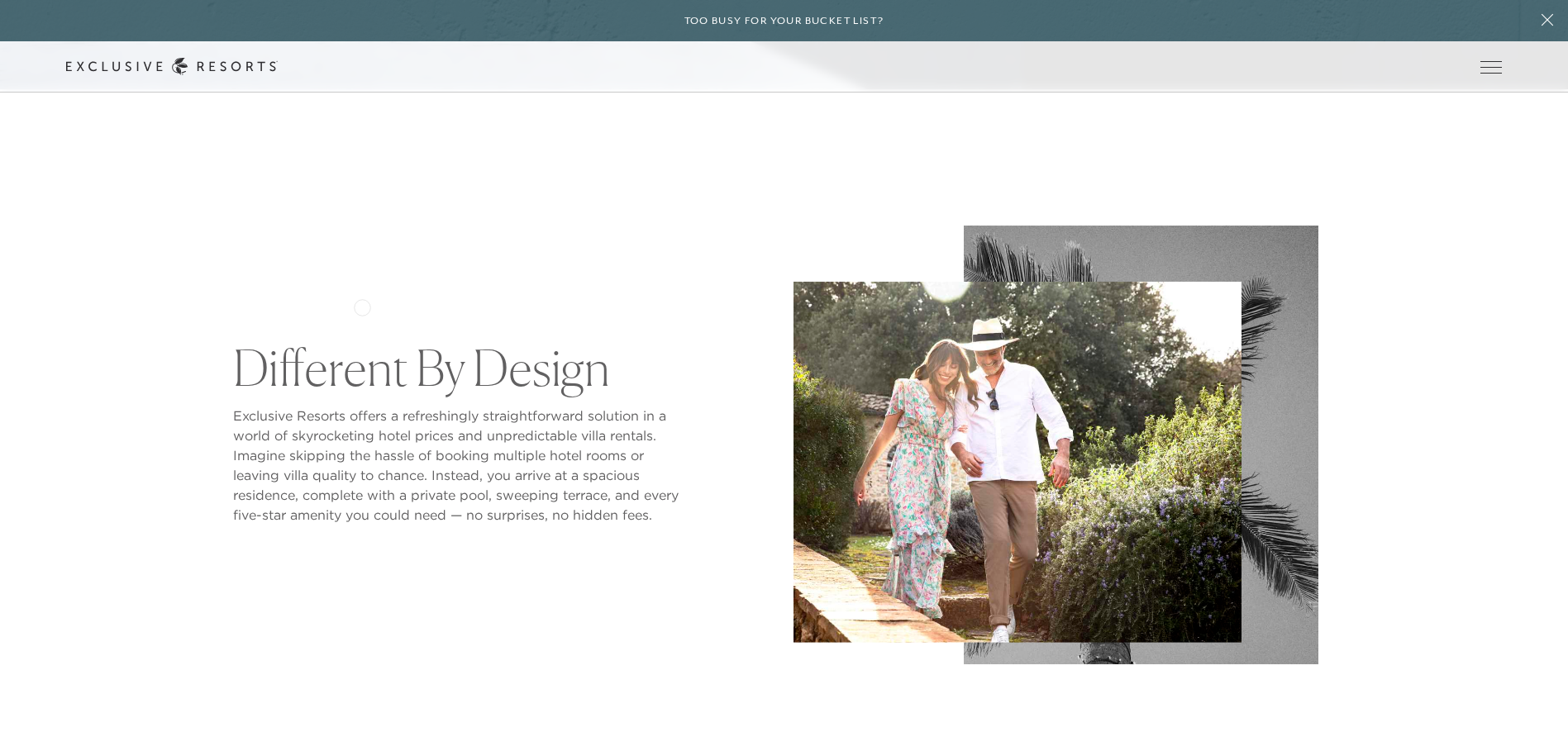
scroll to position [661, 0]
